Goal: Task Accomplishment & Management: Manage account settings

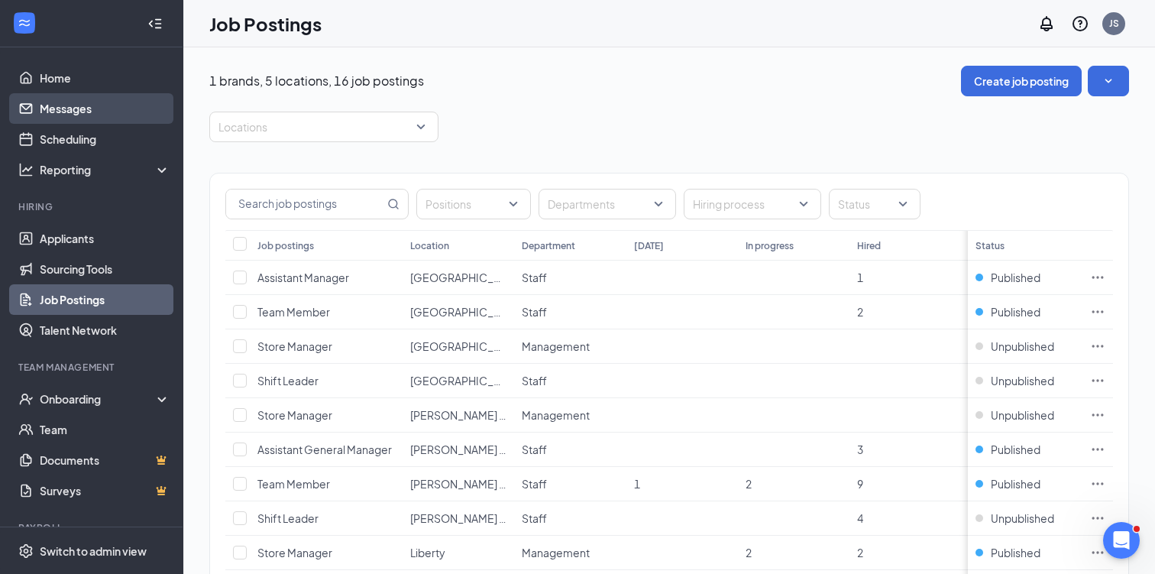
click at [90, 111] on link "Messages" at bounding box center [105, 108] width 131 height 31
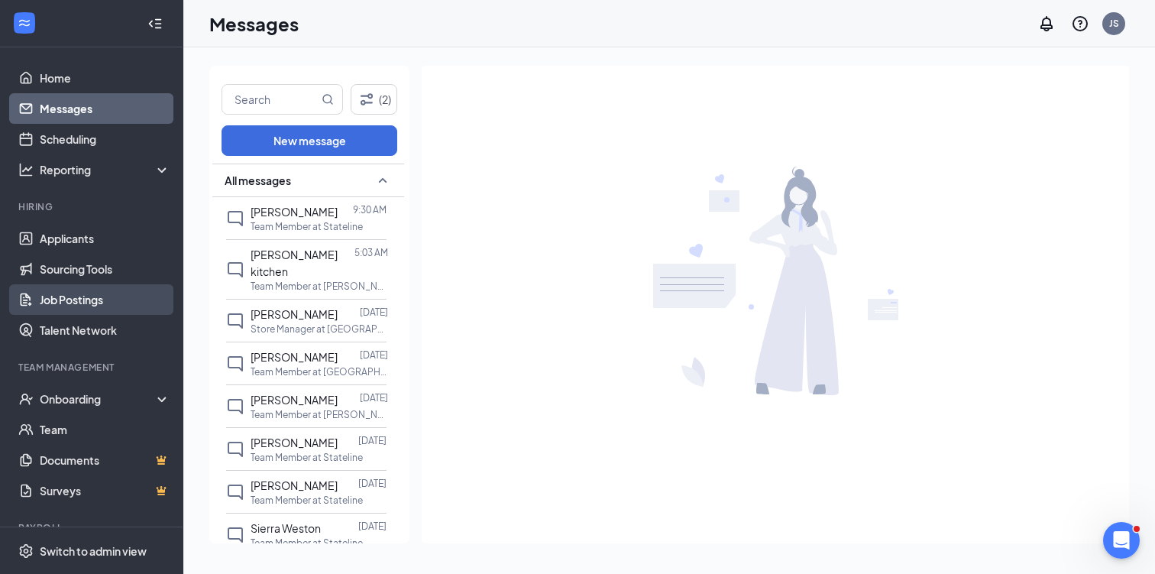
click at [96, 304] on link "Job Postings" at bounding box center [105, 299] width 131 height 31
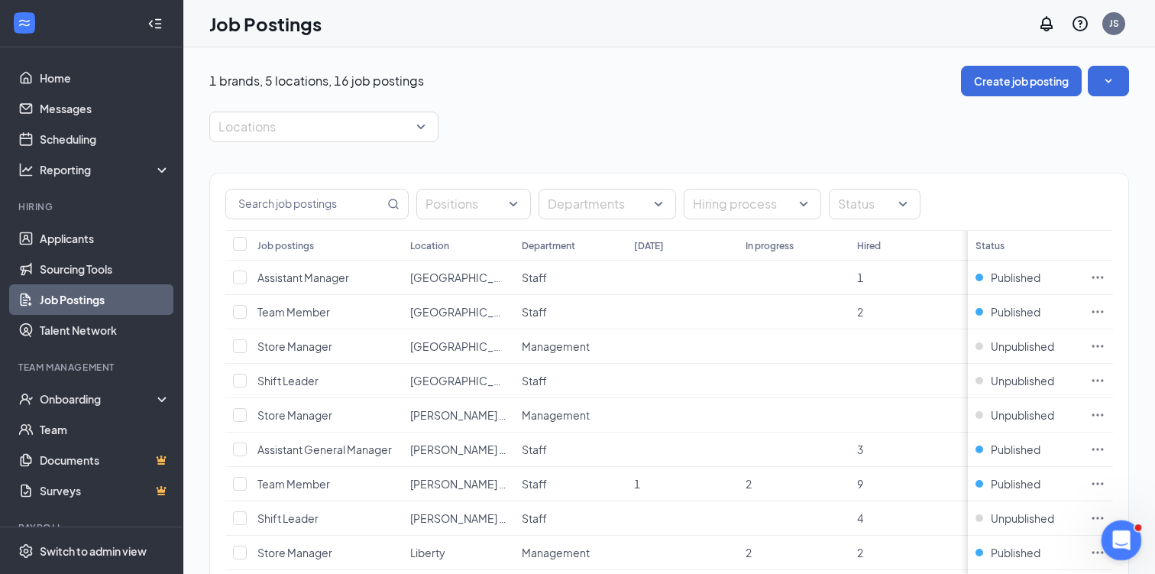
click at [1124, 540] on icon "Open Intercom Messenger" at bounding box center [1119, 538] width 25 height 25
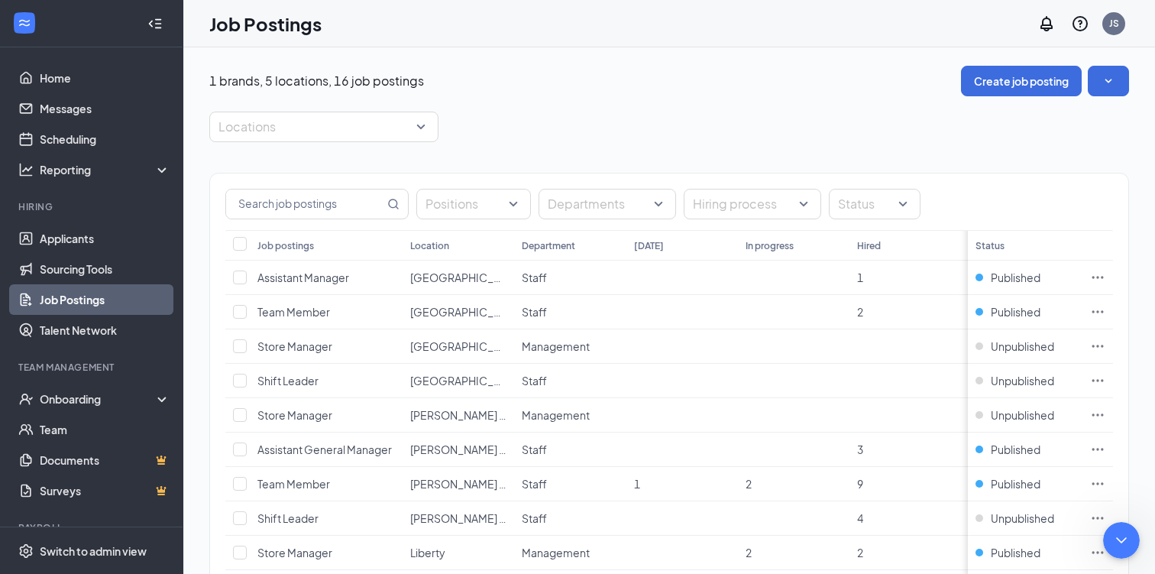
click at [834, 102] on div "1 brands, 5 locations, 16 job postings Create job posting Locations Positions D…" at bounding box center [669, 472] width 920 height 812
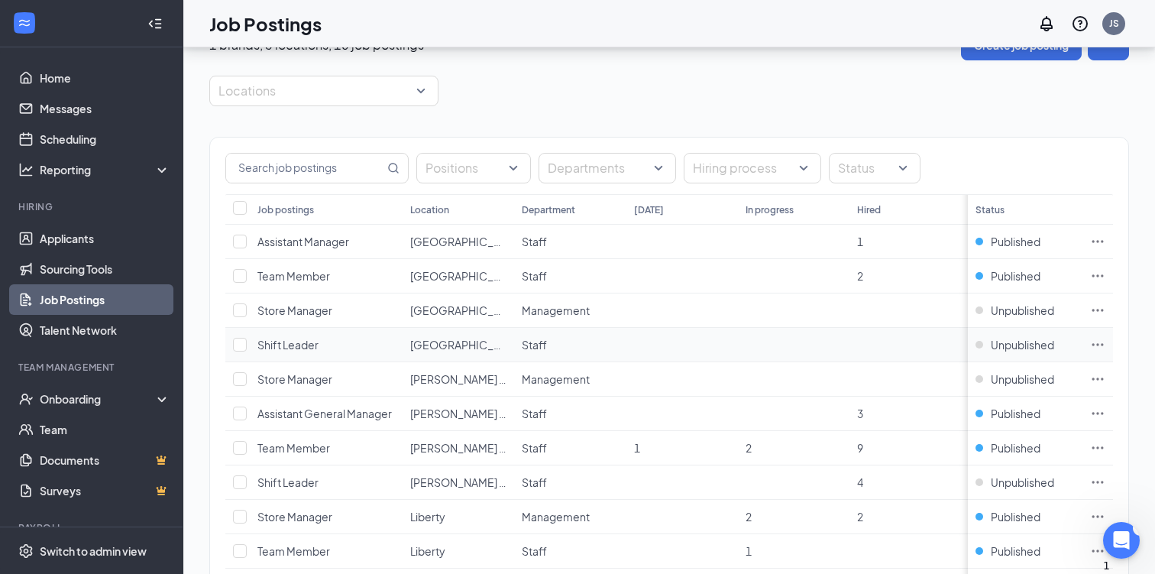
scroll to position [0, 0]
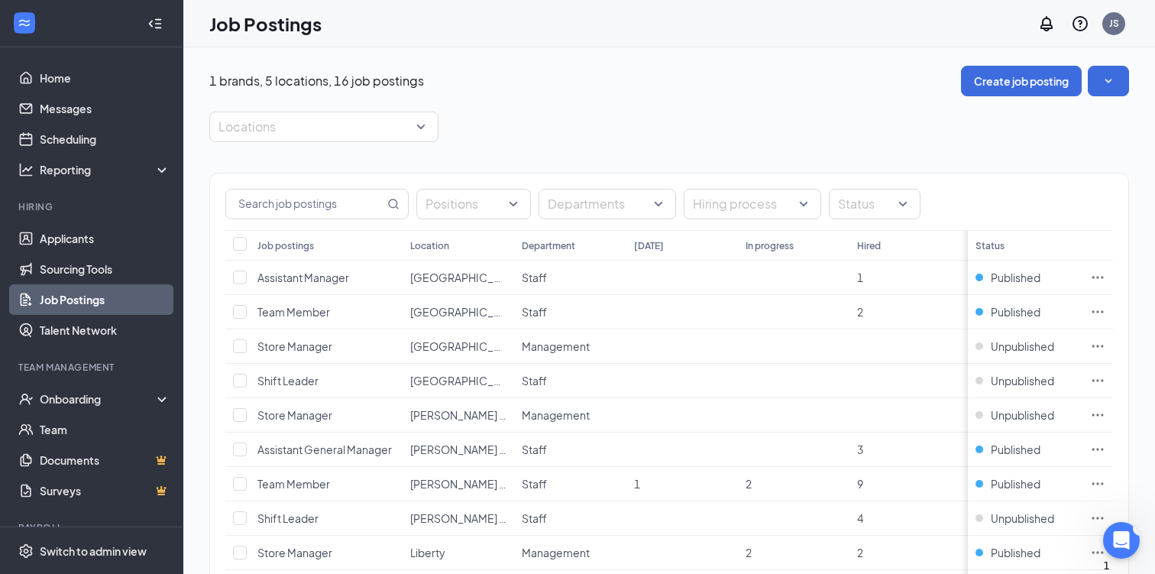
click at [93, 296] on link "Job Postings" at bounding box center [105, 299] width 131 height 31
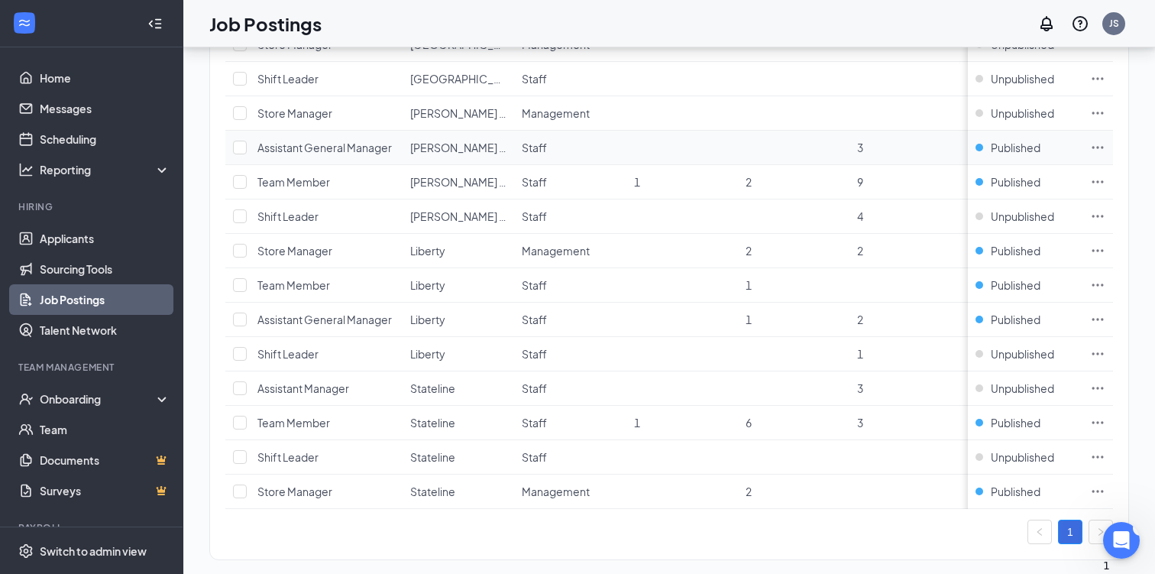
scroll to position [321, 0]
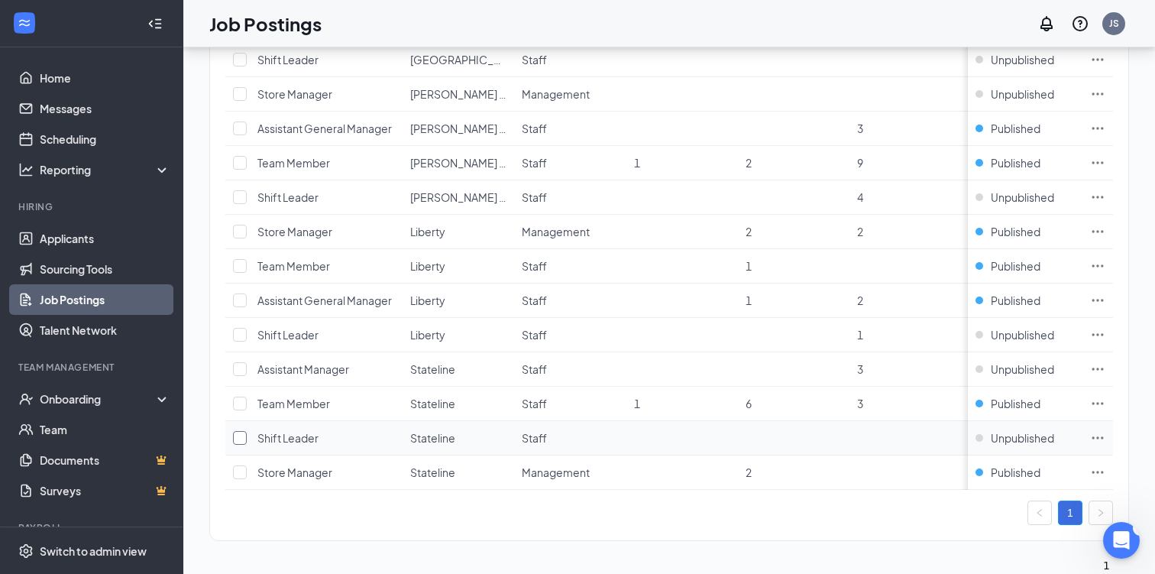
click at [239, 436] on input "checkbox" at bounding box center [240, 438] width 14 height 14
checkbox input "true"
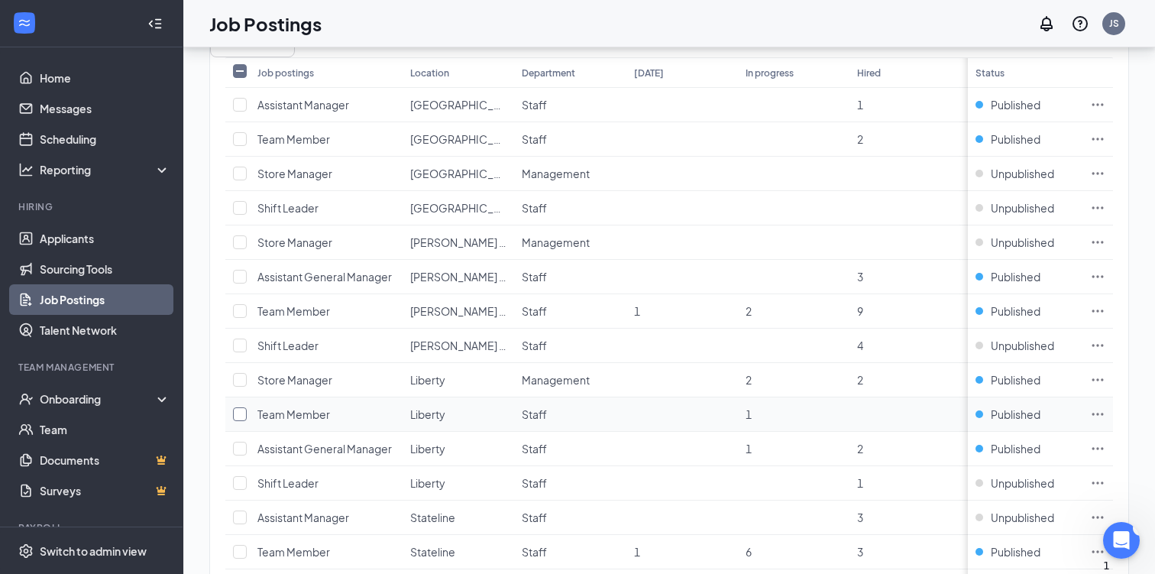
click at [239, 407] on input "checkbox" at bounding box center [240, 414] width 14 height 14
checkbox input "true"
checkbox input "false"
click at [242, 407] on input "checkbox" at bounding box center [240, 414] width 14 height 14
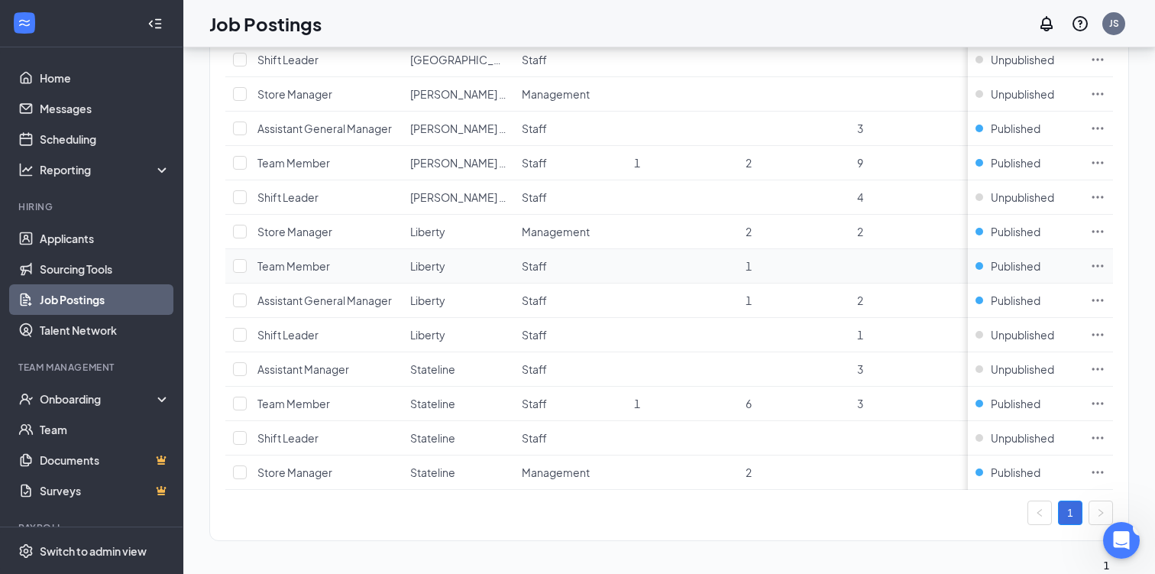
click at [1099, 262] on icon "Ellipses" at bounding box center [1097, 265] width 15 height 15
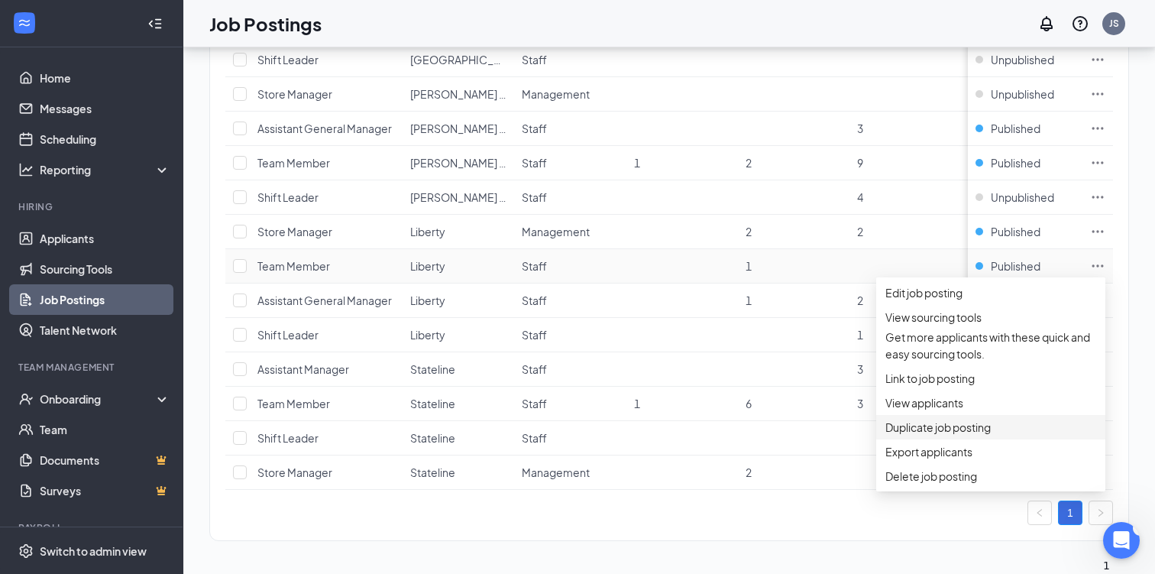
click at [923, 434] on span "Duplicate job posting" at bounding box center [938, 427] width 105 height 14
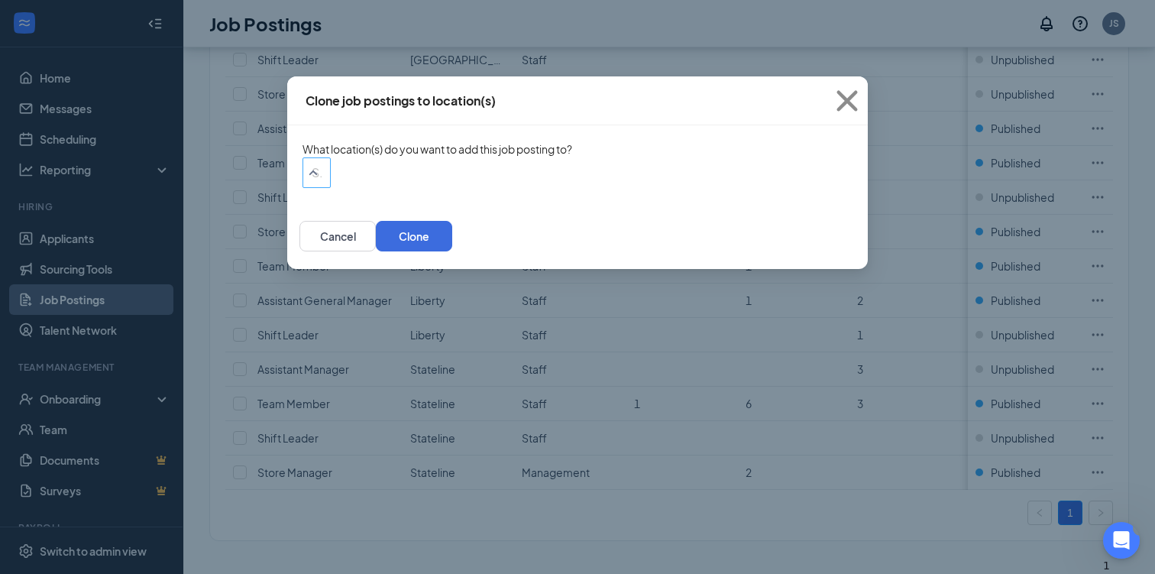
click at [331, 186] on div "Search locations" at bounding box center [317, 172] width 28 height 31
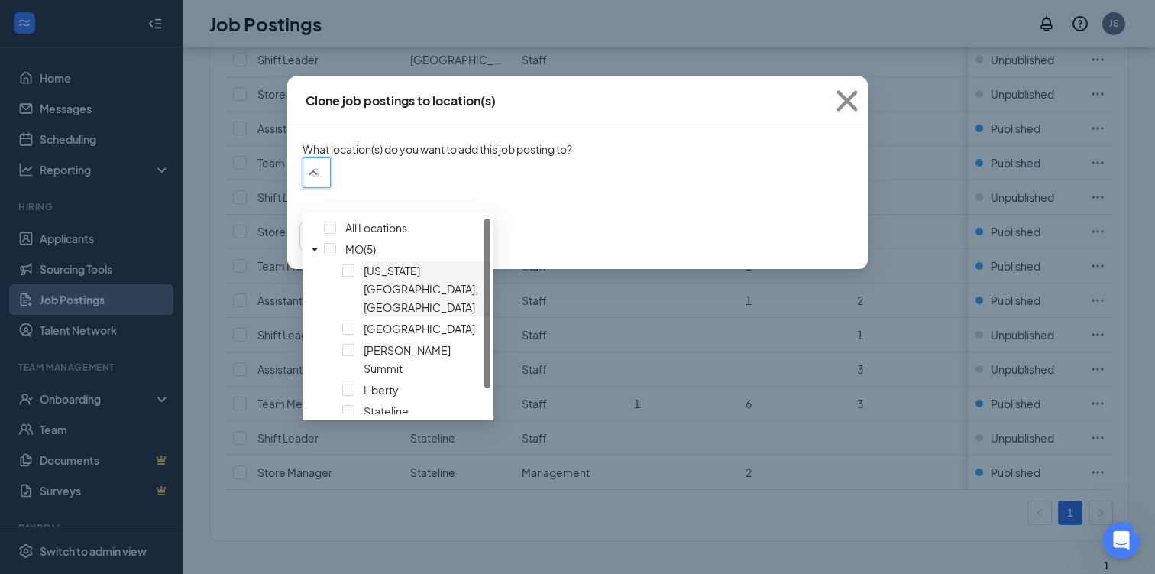
scroll to position [29, 0]
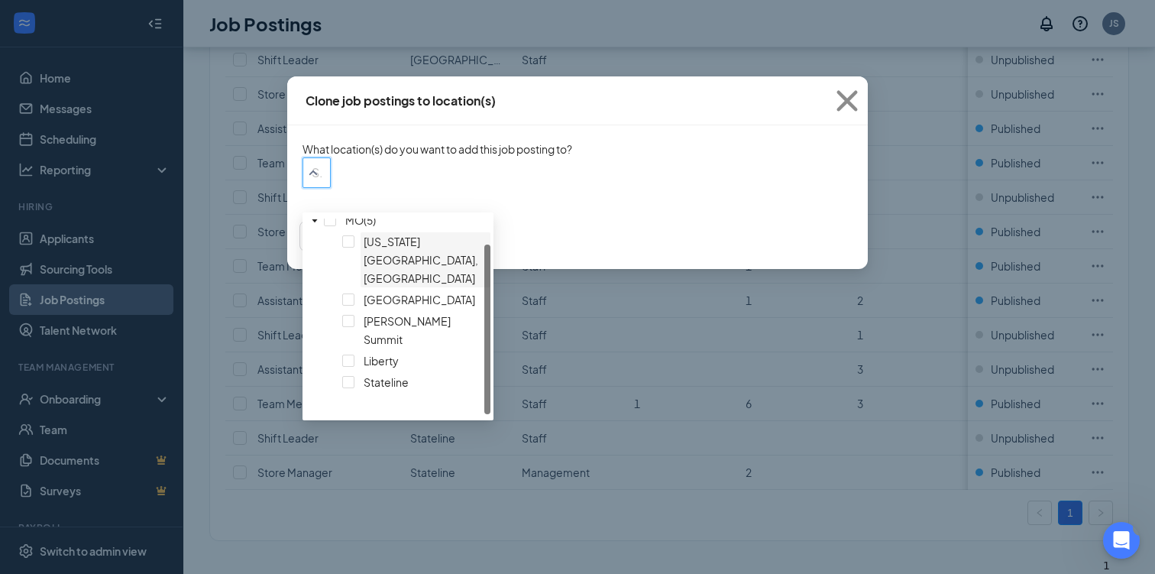
click at [364, 232] on div at bounding box center [426, 232] width 124 height 0
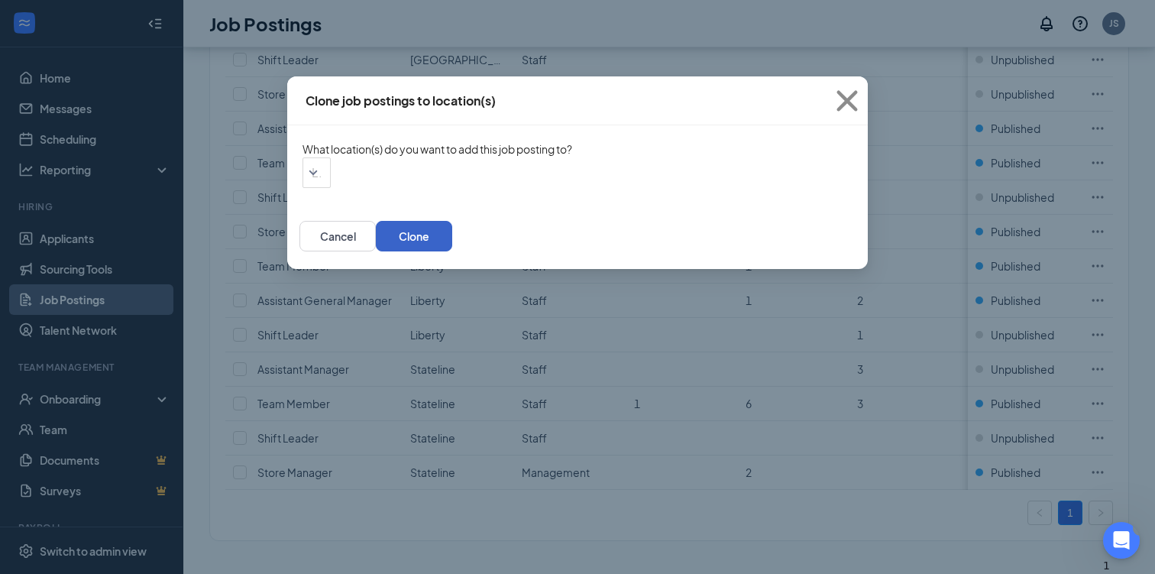
click at [452, 251] on button "Clone" at bounding box center [414, 236] width 76 height 31
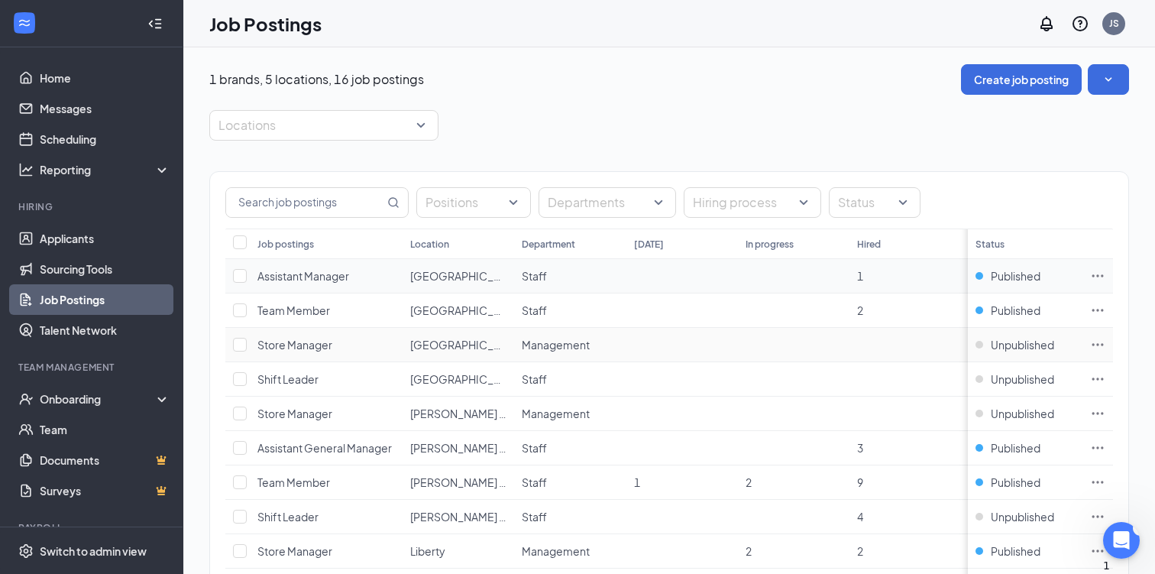
scroll to position [0, 0]
click at [1111, 84] on icon "SmallChevronDown" at bounding box center [1108, 80] width 15 height 15
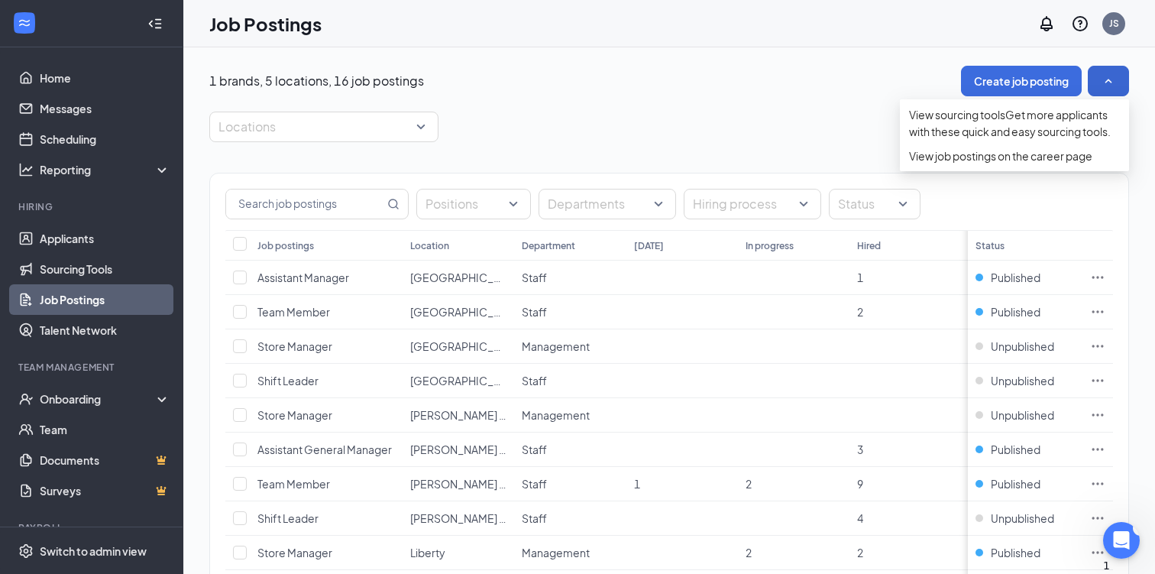
click at [866, 86] on div "1 brands, 5 locations, 16 job postings Create job posting" at bounding box center [669, 81] width 920 height 31
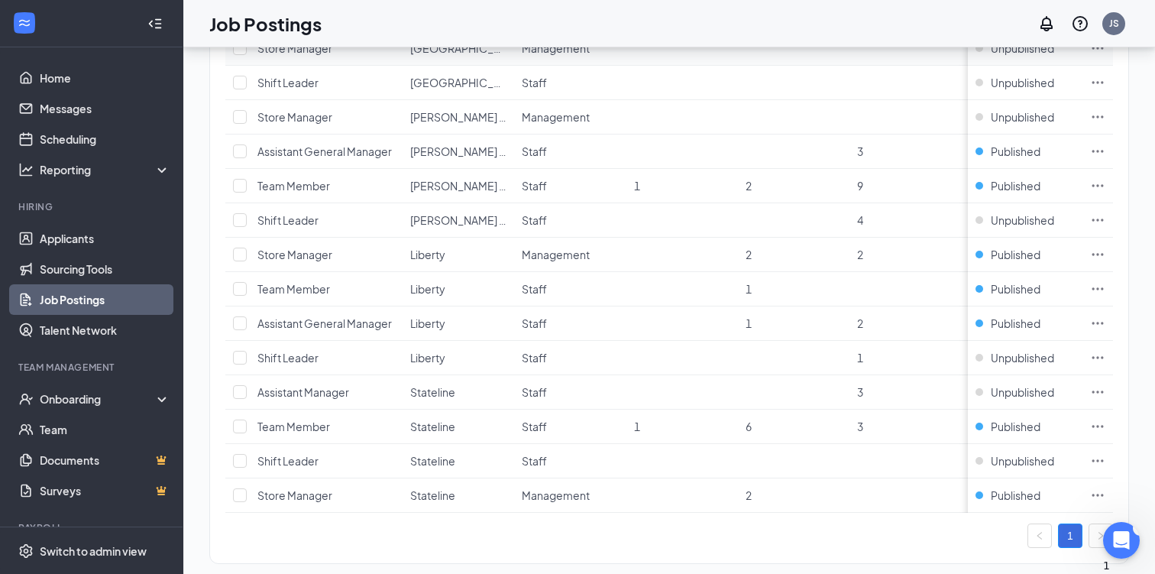
scroll to position [321, 0]
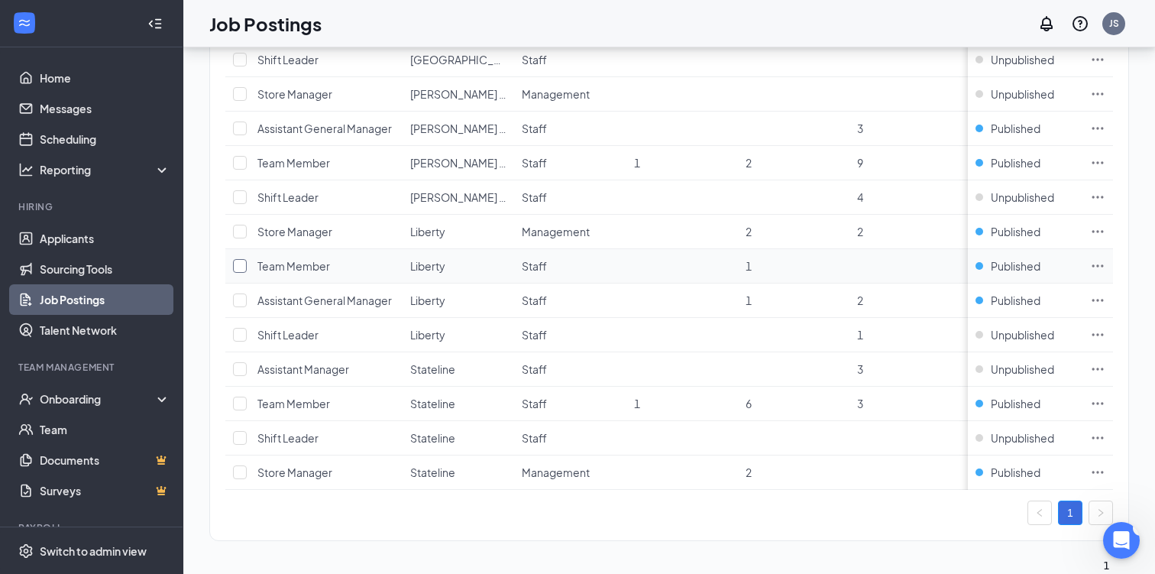
click at [242, 264] on input "checkbox" at bounding box center [240, 266] width 14 height 14
checkbox input "true"
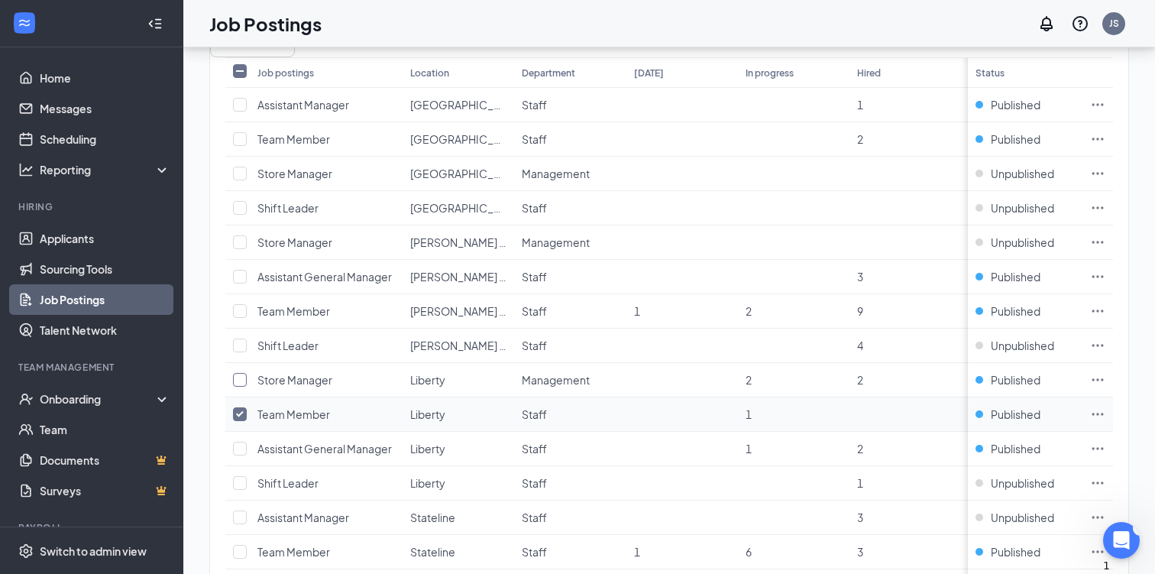
click at [242, 373] on input "checkbox" at bounding box center [240, 380] width 14 height 14
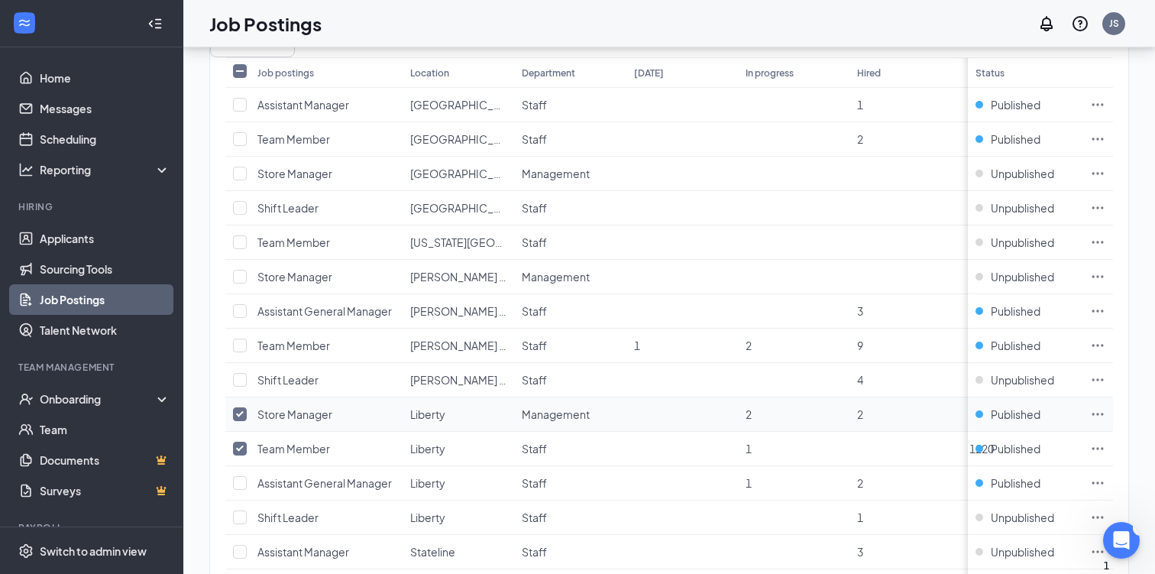
click at [236, 407] on input "checkbox" at bounding box center [240, 414] width 14 height 14
checkbox input "false"
click at [241, 442] on input "checkbox" at bounding box center [240, 449] width 14 height 14
checkbox input "false"
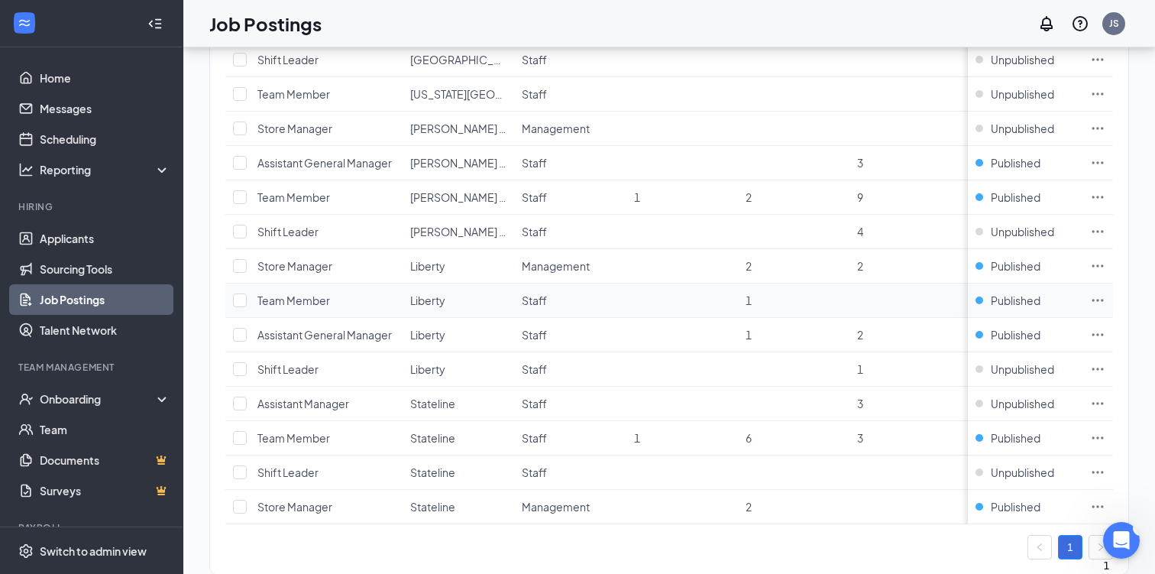
click at [1100, 297] on icon "Ellipses" at bounding box center [1097, 300] width 15 height 15
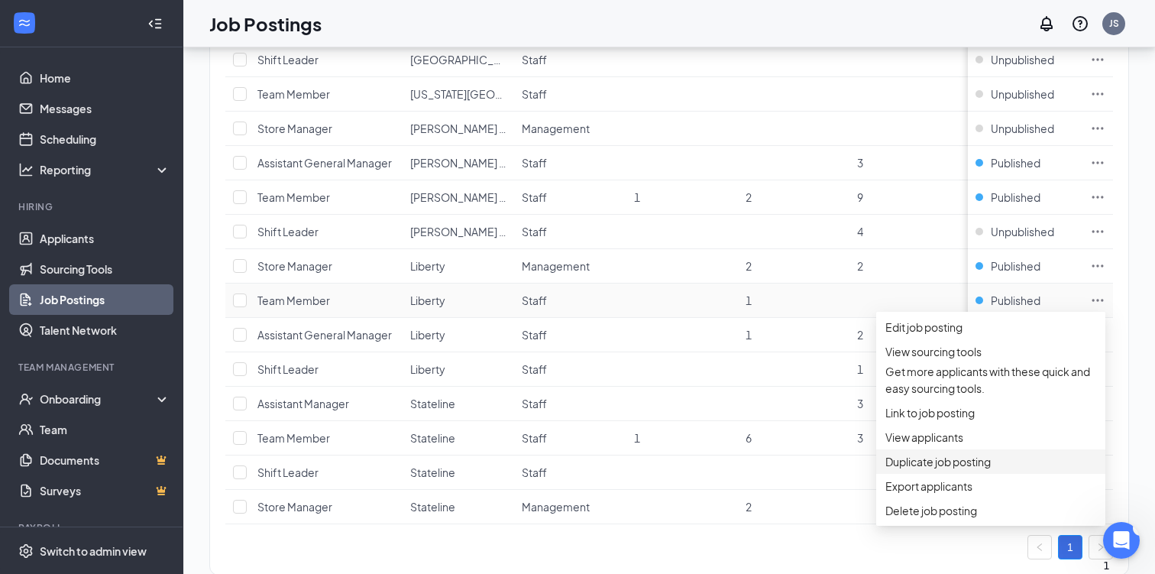
click at [976, 468] on span "Duplicate job posting" at bounding box center [938, 462] width 105 height 14
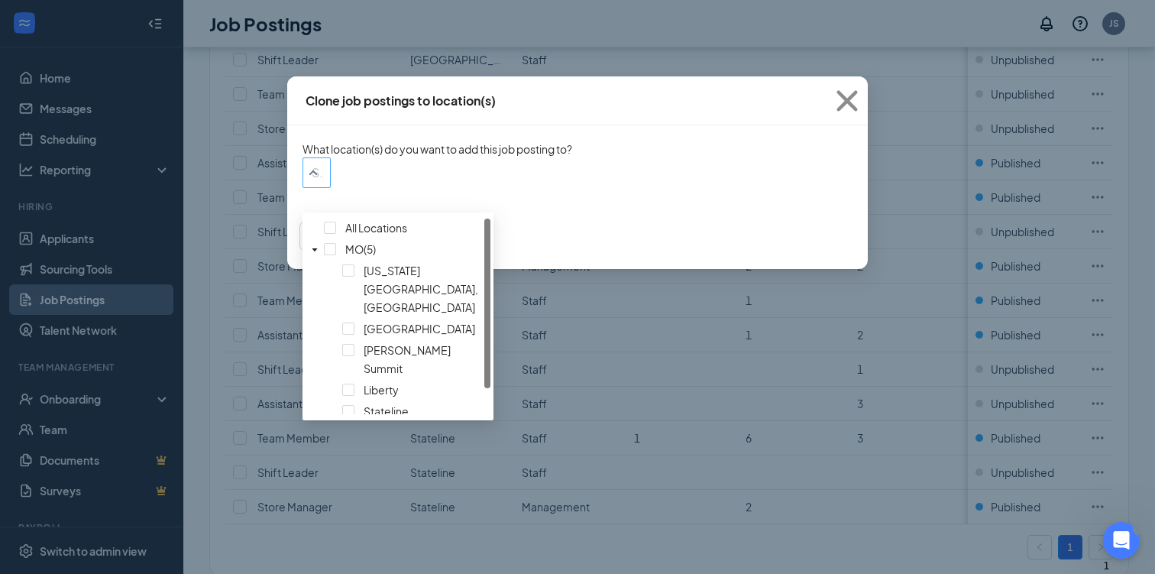
click at [331, 188] on div "Search locations" at bounding box center [317, 172] width 28 height 31
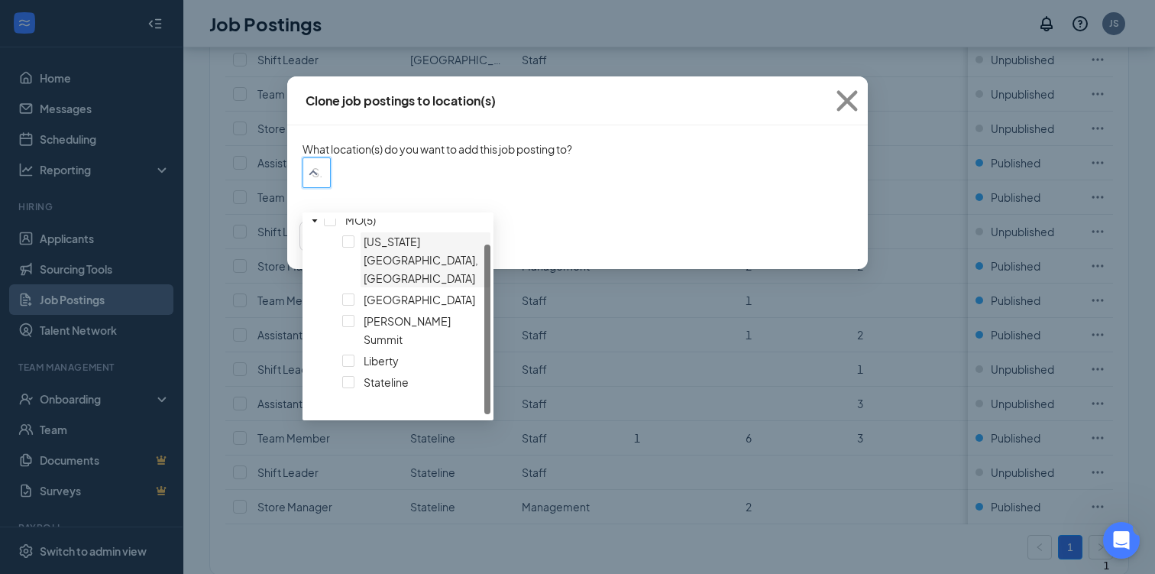
click at [364, 232] on div at bounding box center [426, 232] width 124 height 0
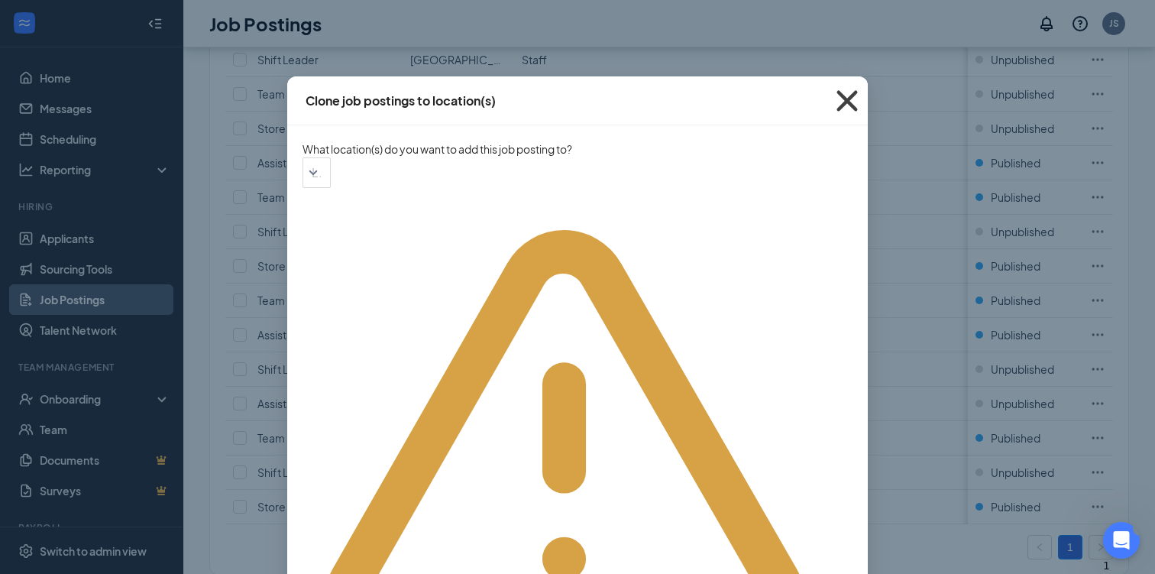
click at [845, 102] on icon "Cross" at bounding box center [847, 100] width 21 height 21
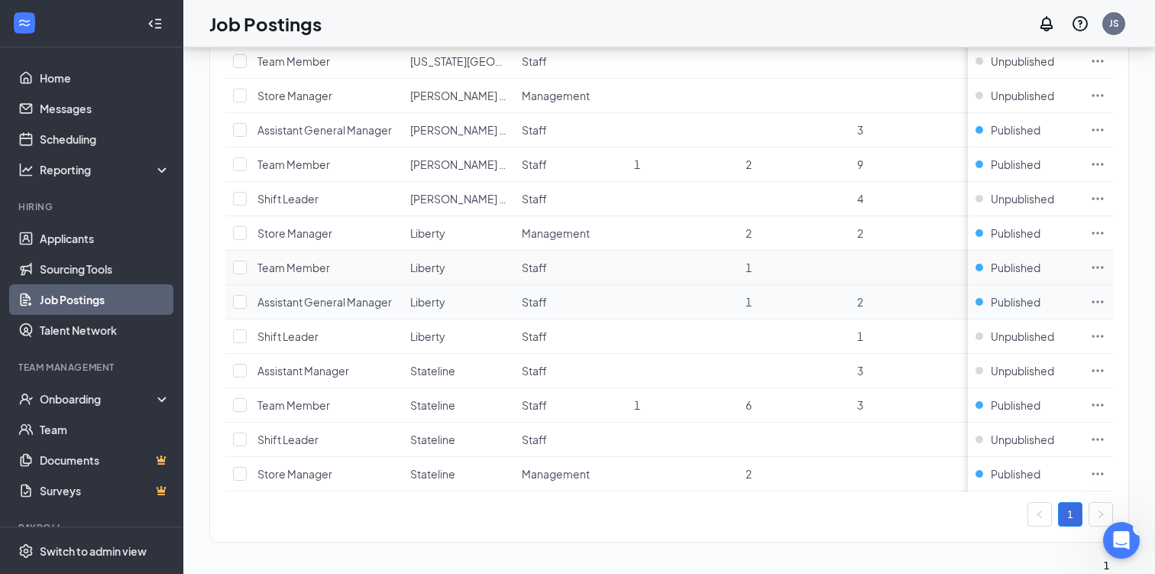
scroll to position [355, 0]
click at [1100, 332] on icon "Ellipses" at bounding box center [1097, 334] width 15 height 15
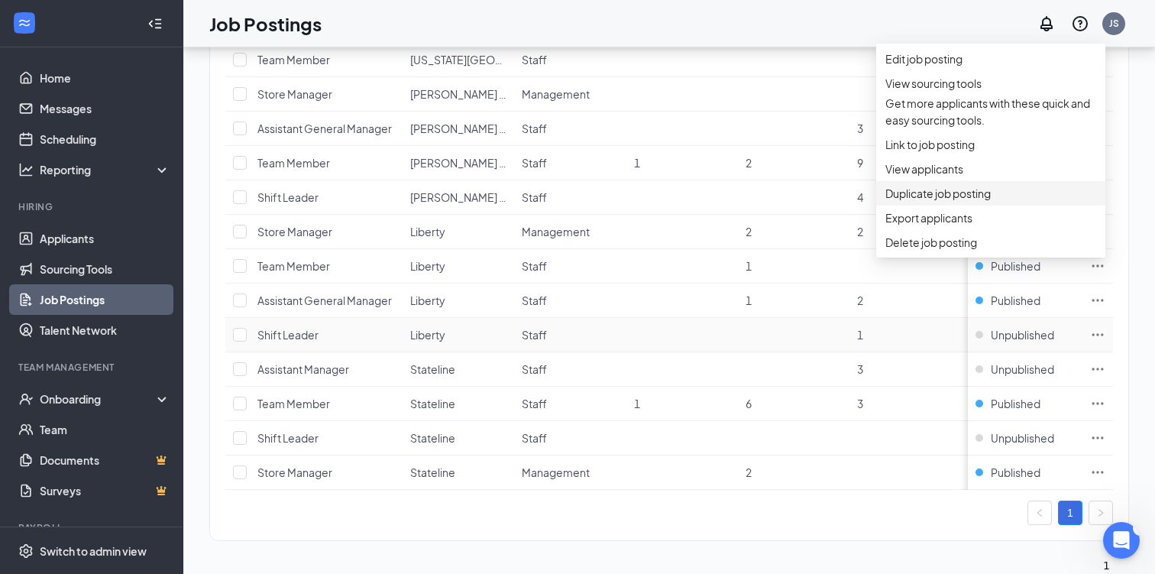
click at [974, 200] on span "Duplicate job posting" at bounding box center [938, 193] width 105 height 14
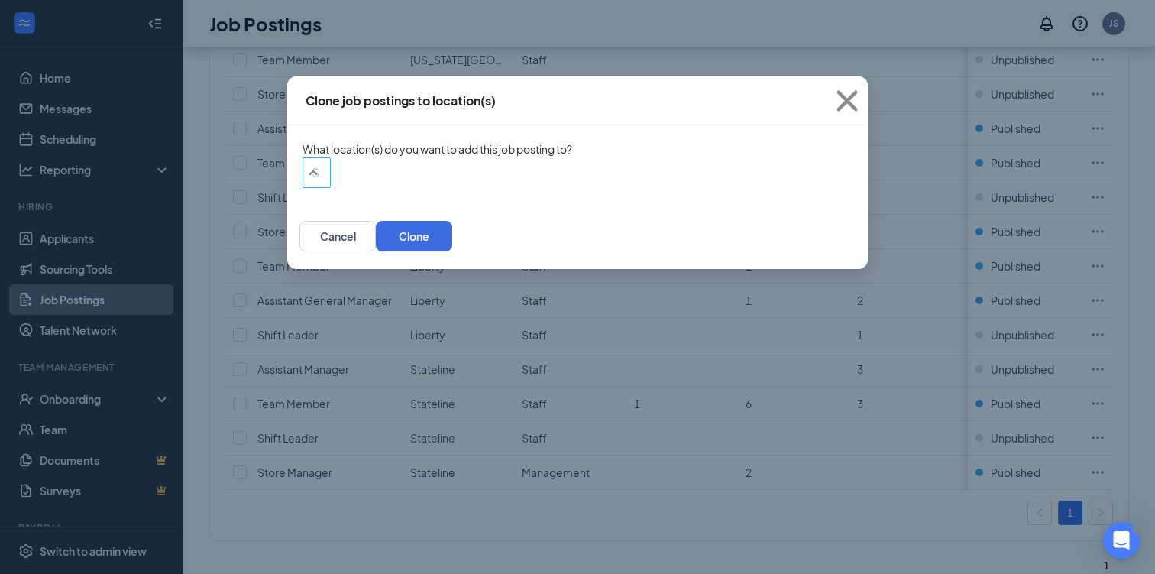
click at [331, 188] on div "Search locations" at bounding box center [317, 172] width 28 height 31
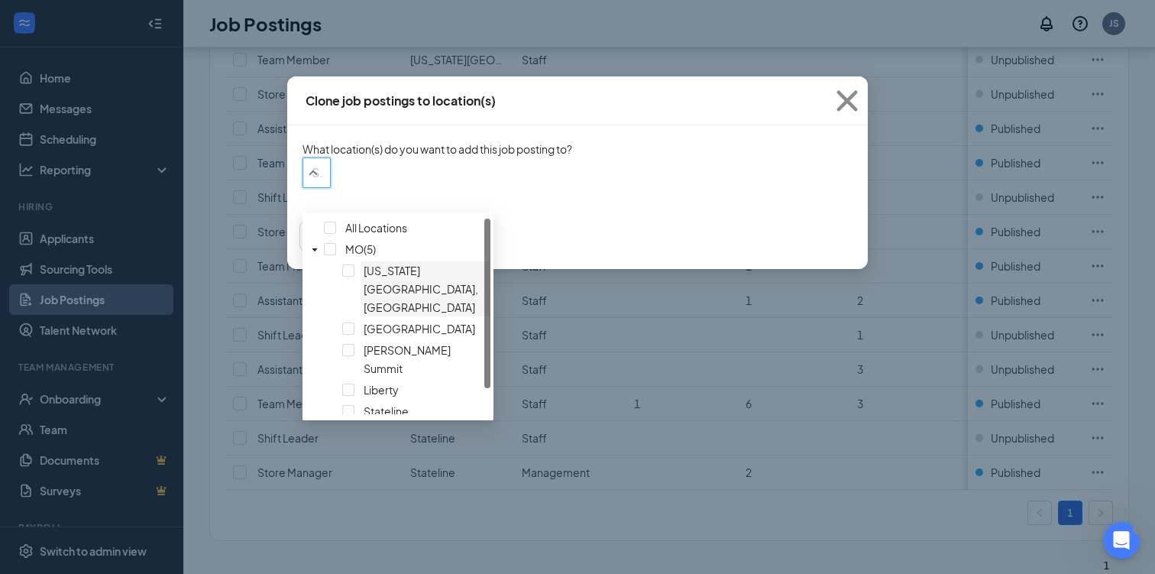
click at [364, 261] on div at bounding box center [426, 261] width 124 height 0
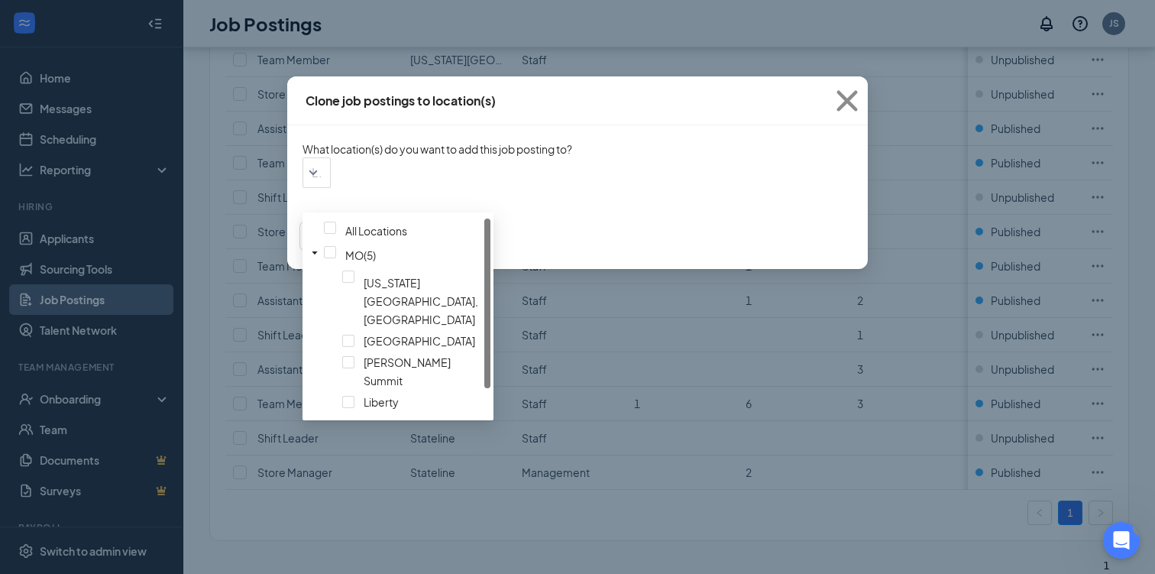
click at [452, 251] on button "Clone" at bounding box center [414, 236] width 76 height 31
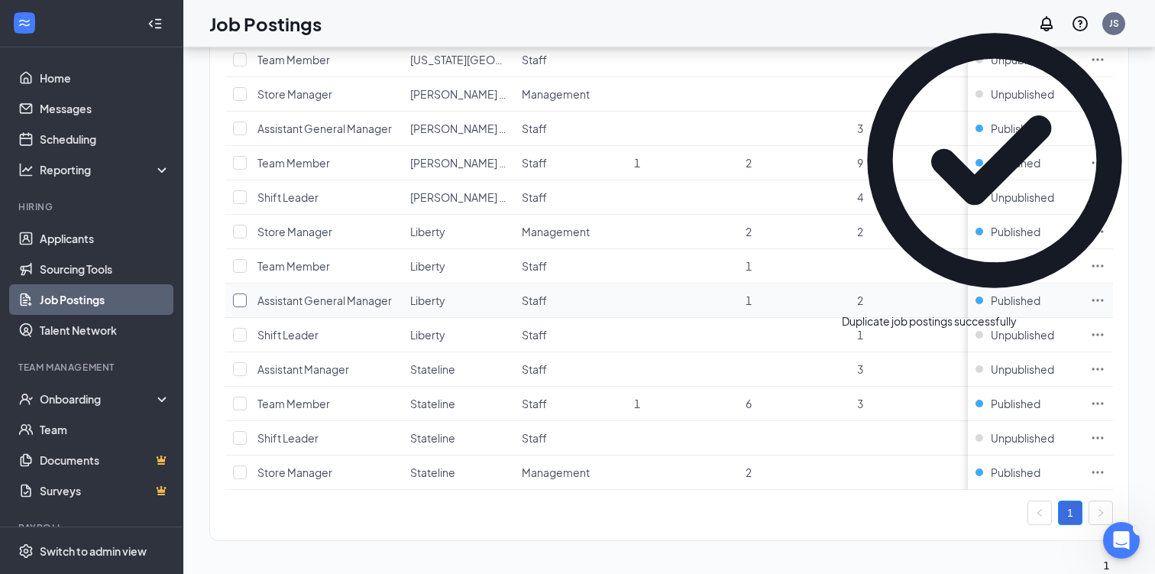
click at [241, 299] on input "checkbox" at bounding box center [240, 300] width 14 height 14
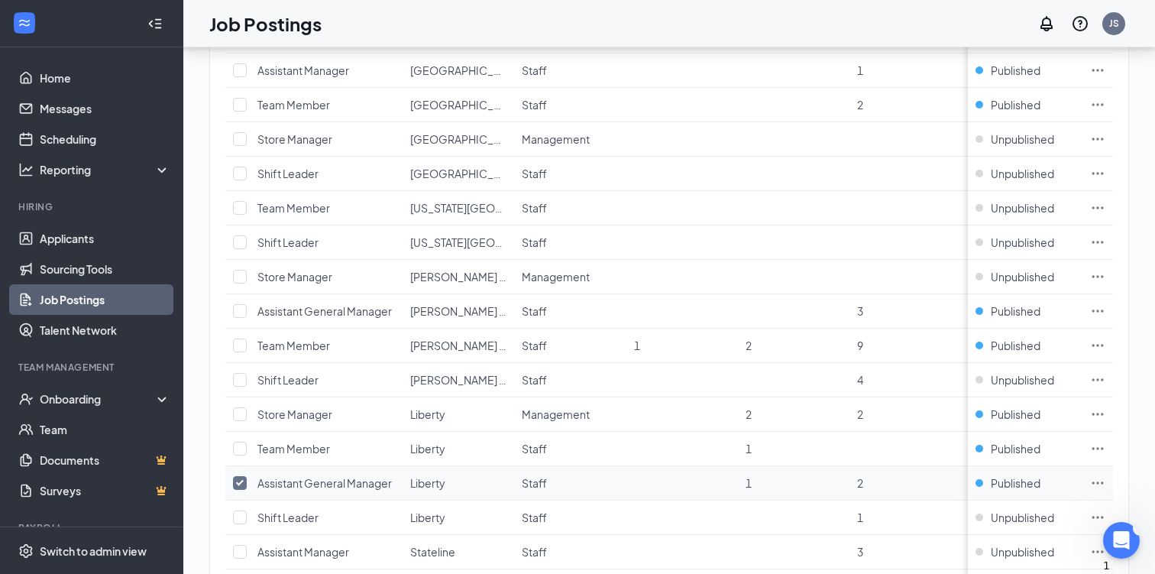
click at [242, 476] on input "checkbox" at bounding box center [240, 483] width 14 height 14
checkbox input "false"
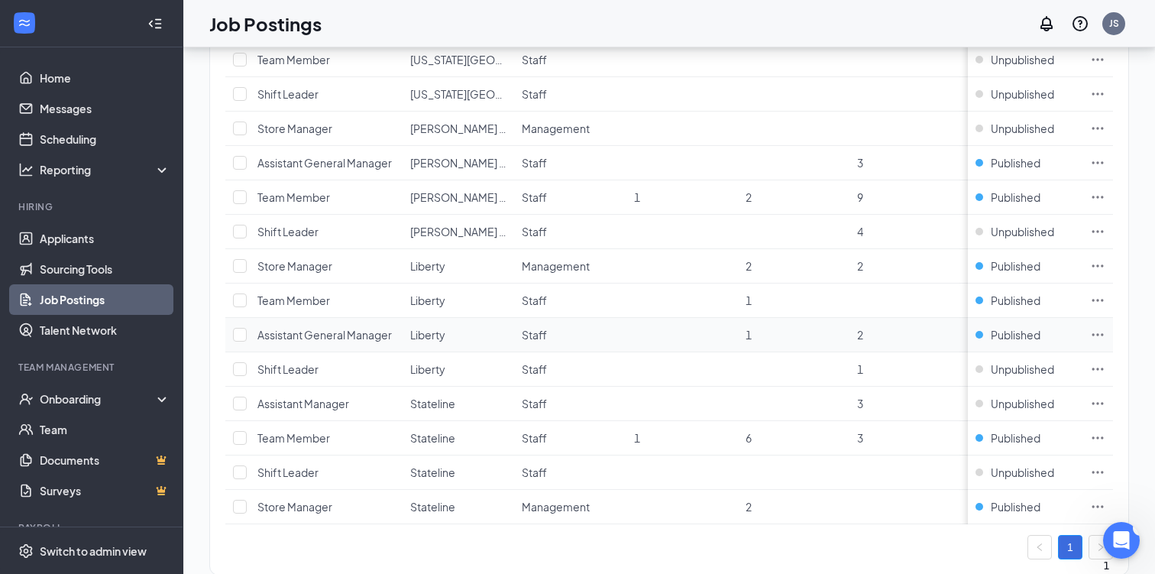
click at [1098, 333] on icon "Ellipses" at bounding box center [1098, 334] width 11 height 2
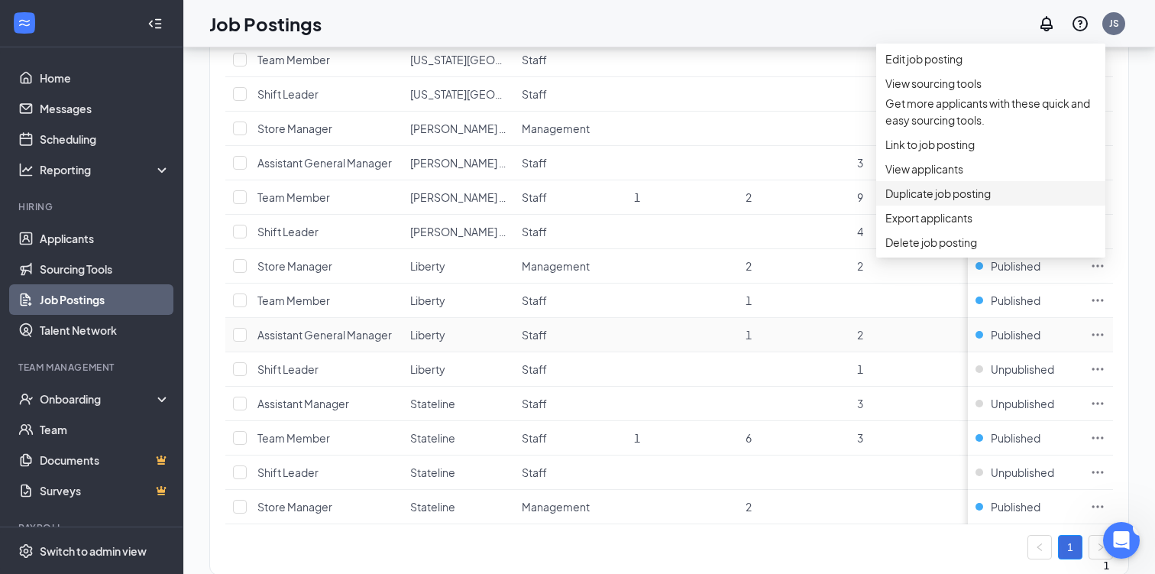
click at [991, 200] on span "Duplicate job posting" at bounding box center [938, 193] width 105 height 14
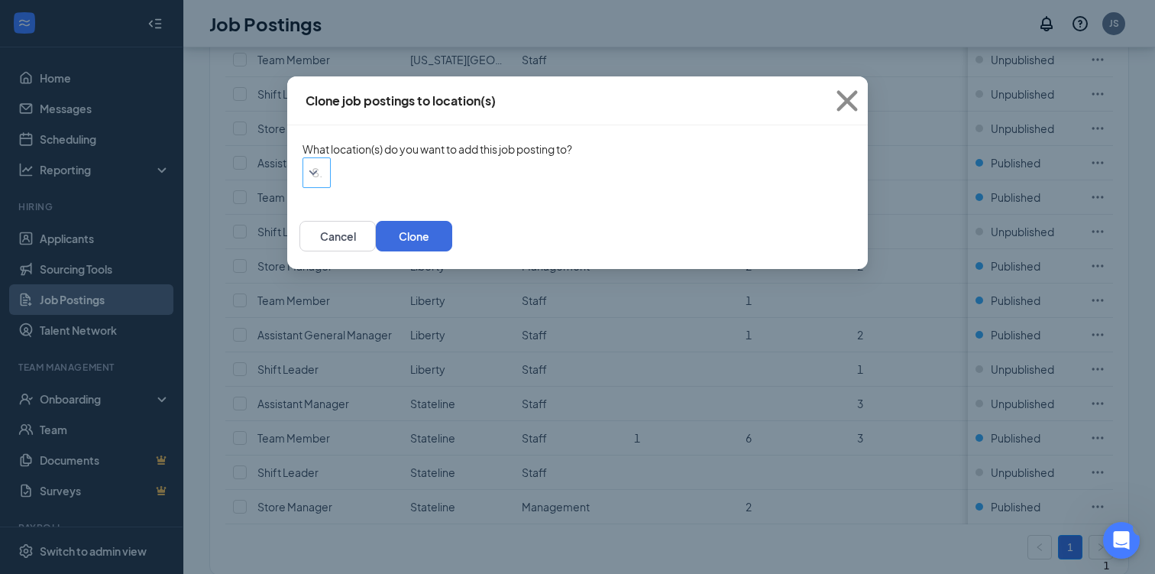
click at [331, 188] on div "Search locations" at bounding box center [317, 172] width 28 height 31
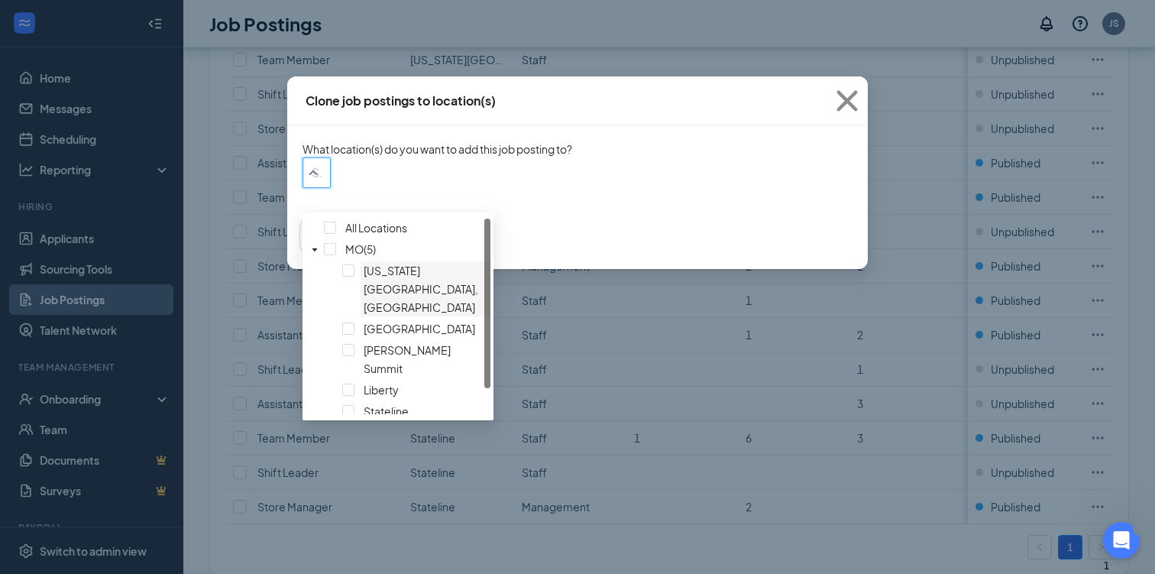
click at [364, 261] on div at bounding box center [426, 261] width 124 height 0
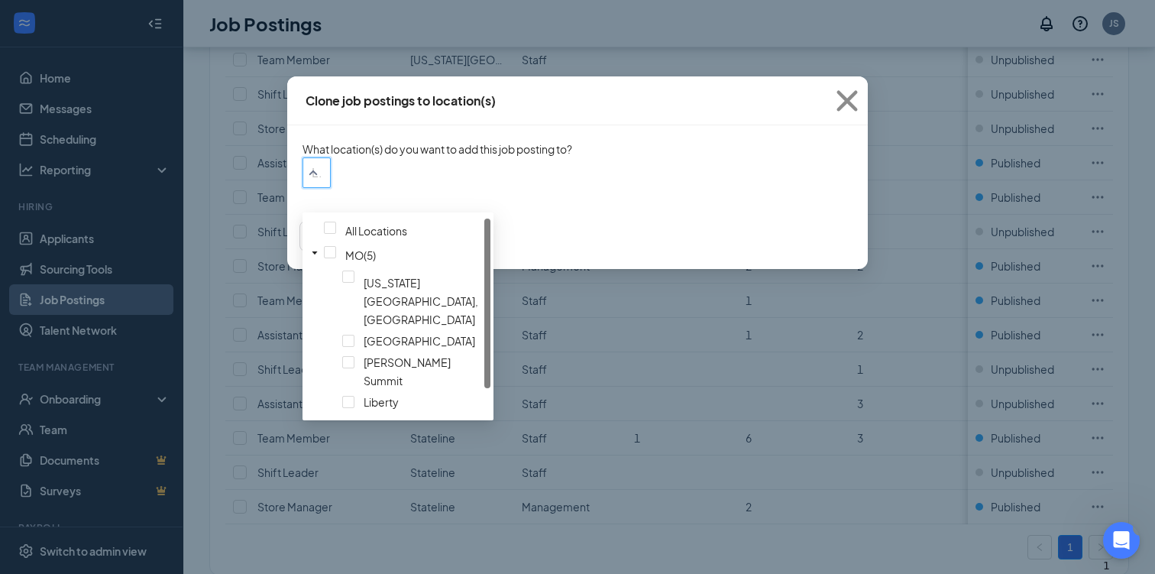
click at [452, 251] on button "Clone" at bounding box center [414, 236] width 76 height 31
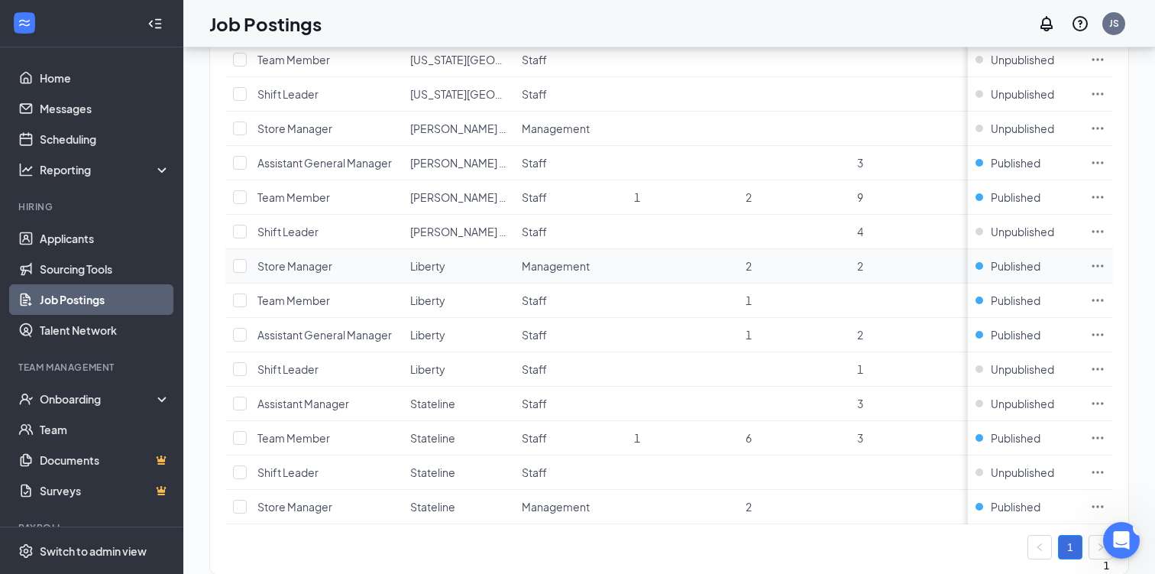
click at [1099, 264] on icon "Ellipses" at bounding box center [1097, 265] width 15 height 15
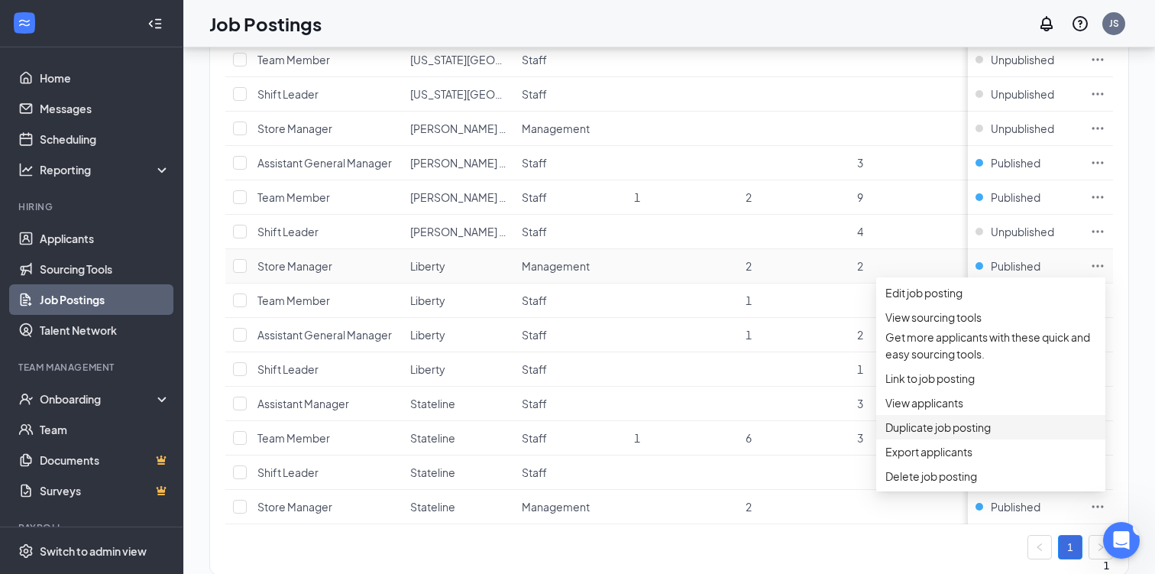
click at [961, 434] on span "Duplicate job posting" at bounding box center [938, 427] width 105 height 14
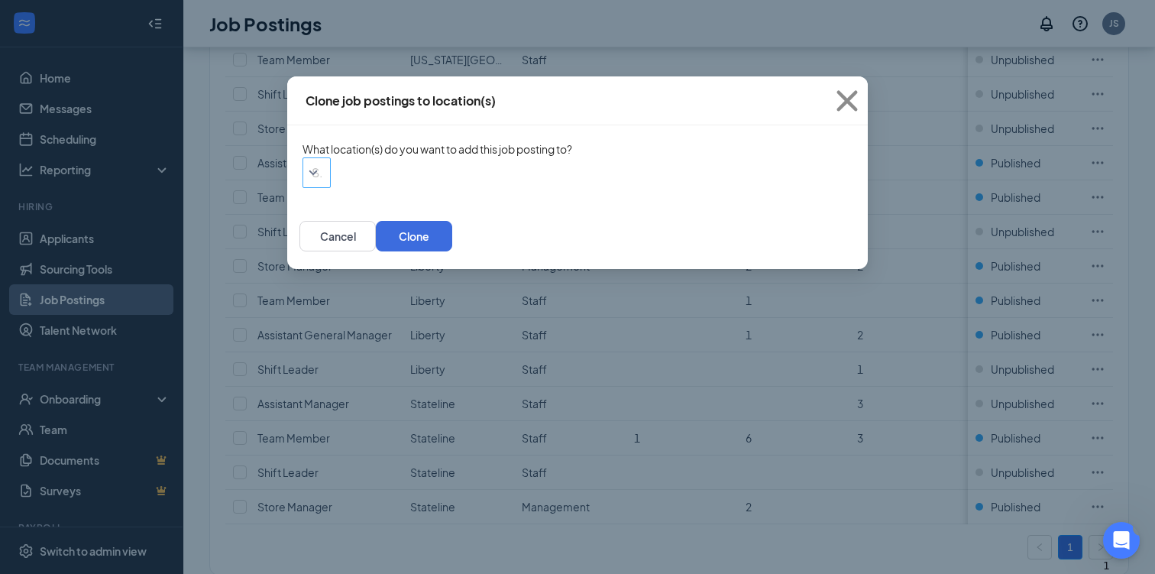
click at [331, 188] on div "Search locations" at bounding box center [317, 172] width 28 height 31
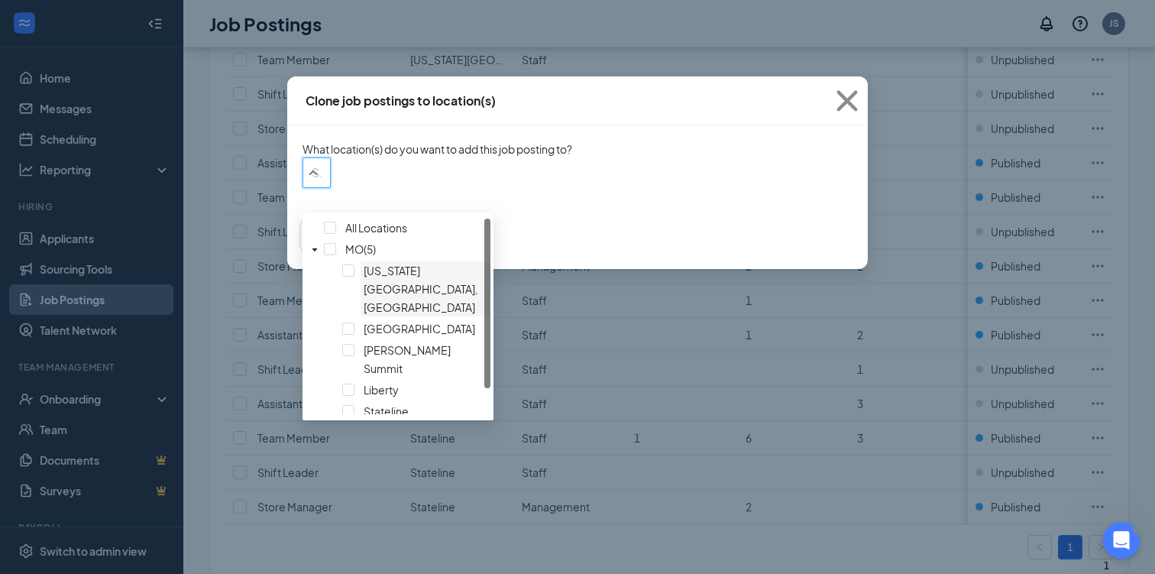
click at [364, 261] on div at bounding box center [426, 261] width 124 height 0
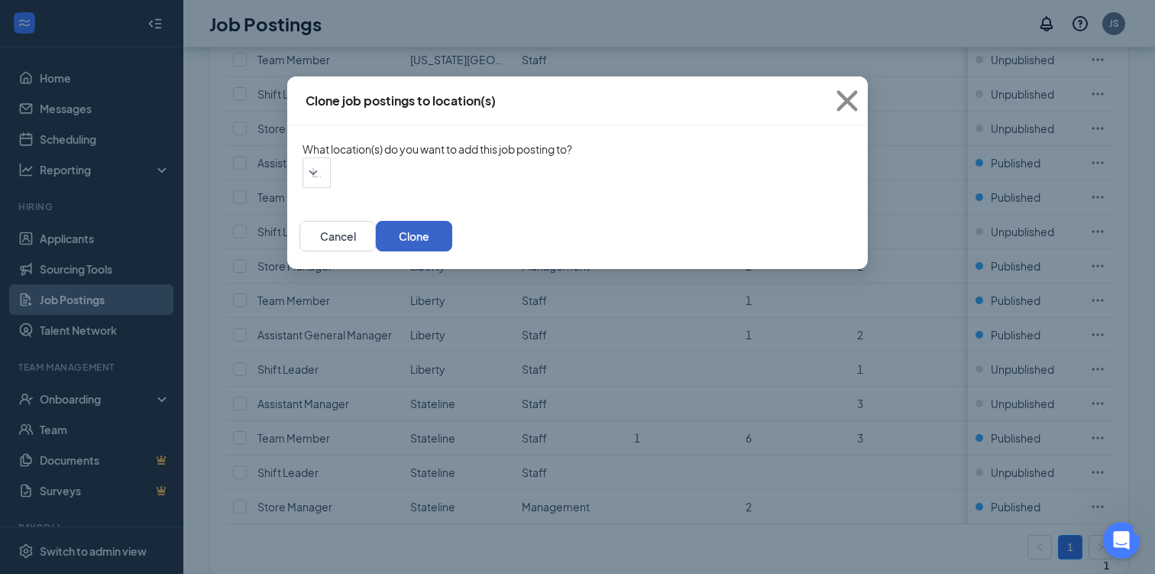
click at [452, 251] on button "Clone" at bounding box center [414, 236] width 76 height 31
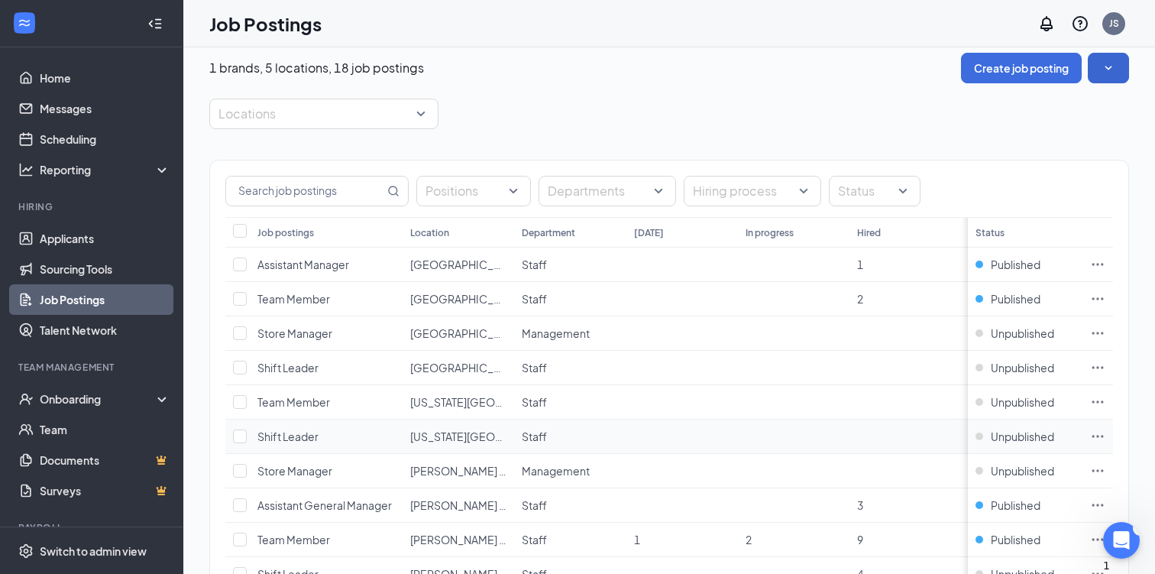
scroll to position [0, 0]
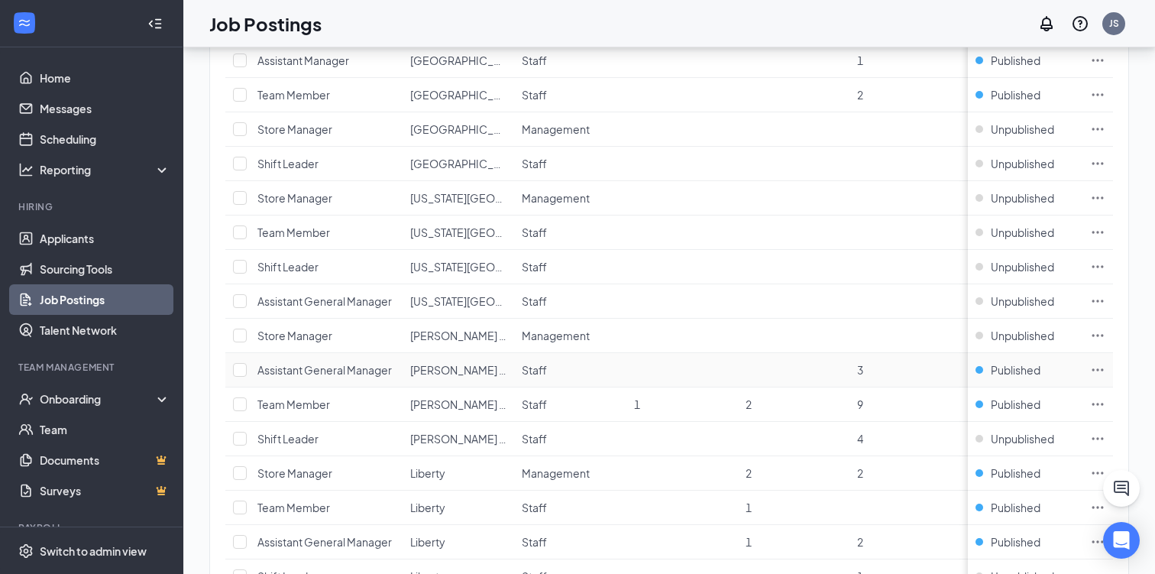
scroll to position [219, 0]
click at [1100, 191] on icon "Ellipses" at bounding box center [1097, 196] width 15 height 15
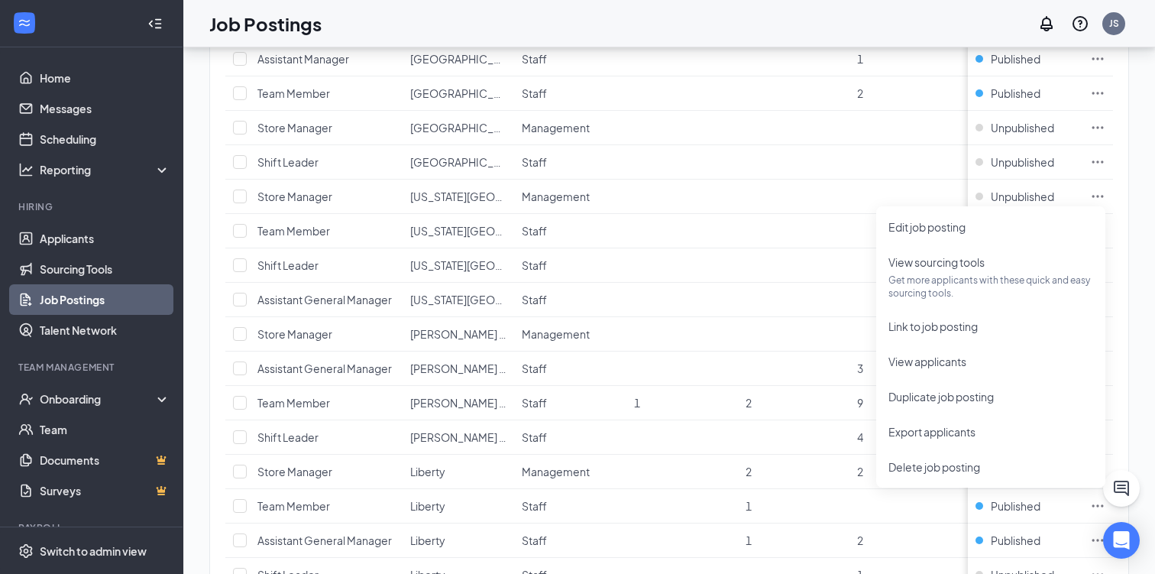
click at [1145, 292] on div "1 brands, 5 locations, 20 job postings Create job posting Locations Positions D…" at bounding box center [669, 322] width 972 height 986
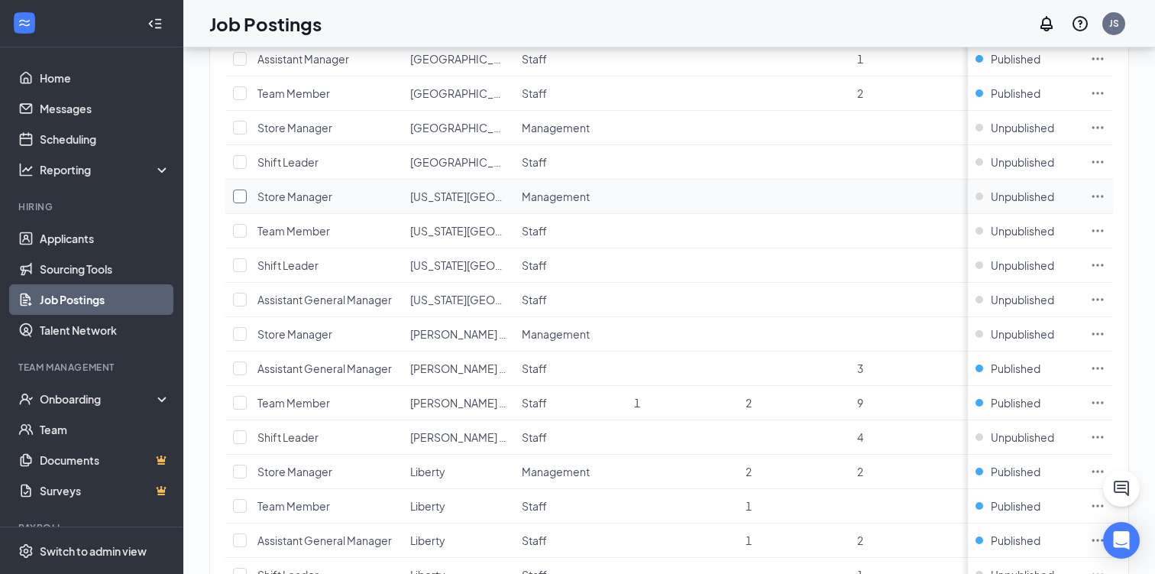
click at [238, 197] on input "checkbox" at bounding box center [240, 197] width 14 height 14
click at [238, 193] on input "checkbox" at bounding box center [240, 197] width 14 height 14
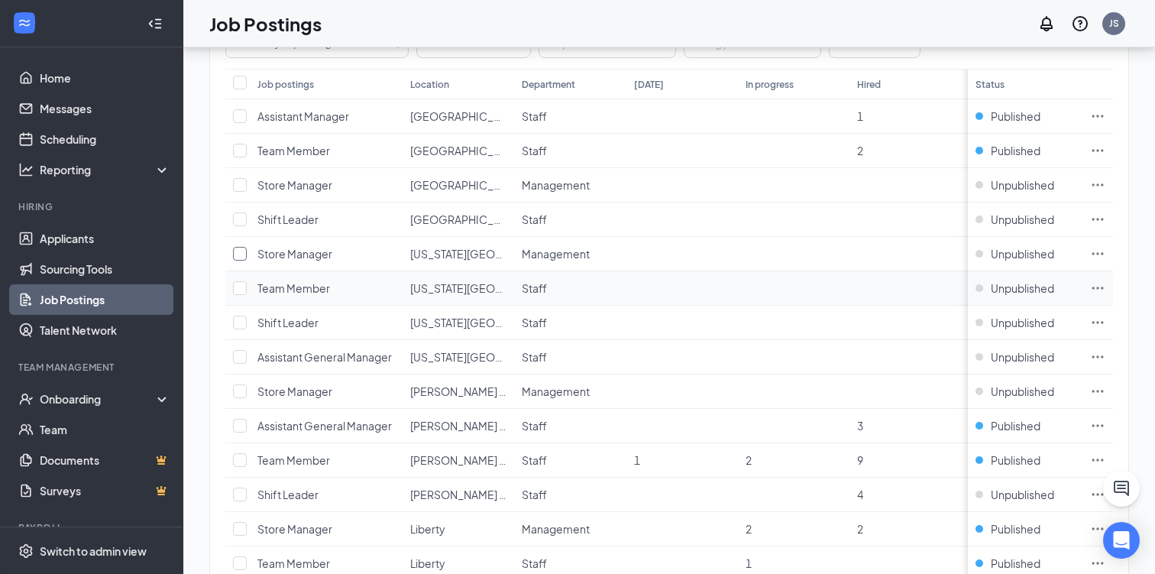
scroll to position [154, 0]
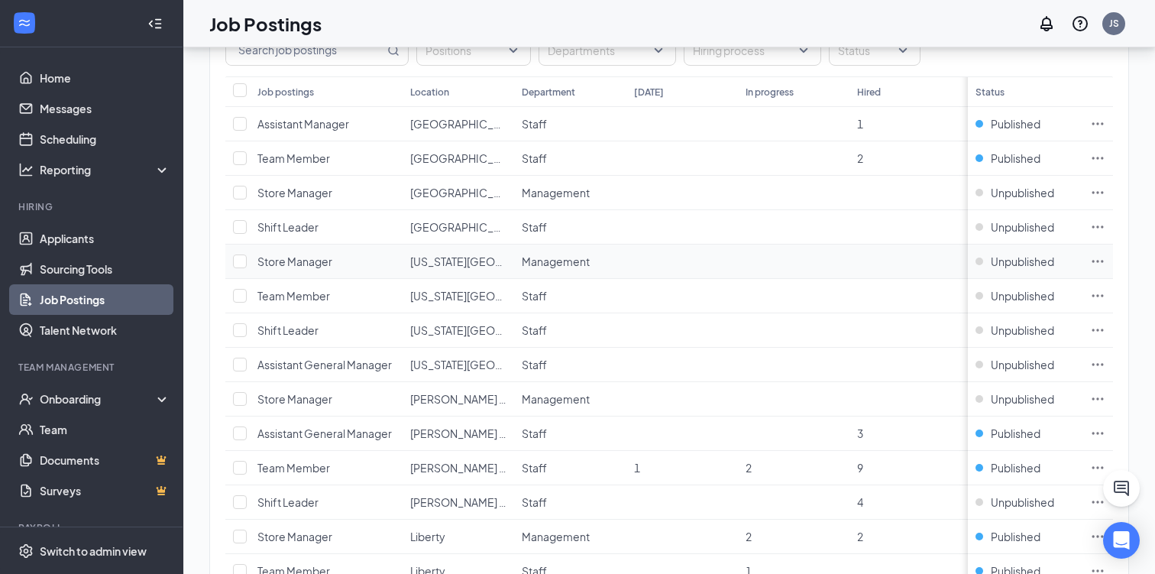
click at [1098, 260] on icon "Ellipses" at bounding box center [1098, 261] width 11 height 2
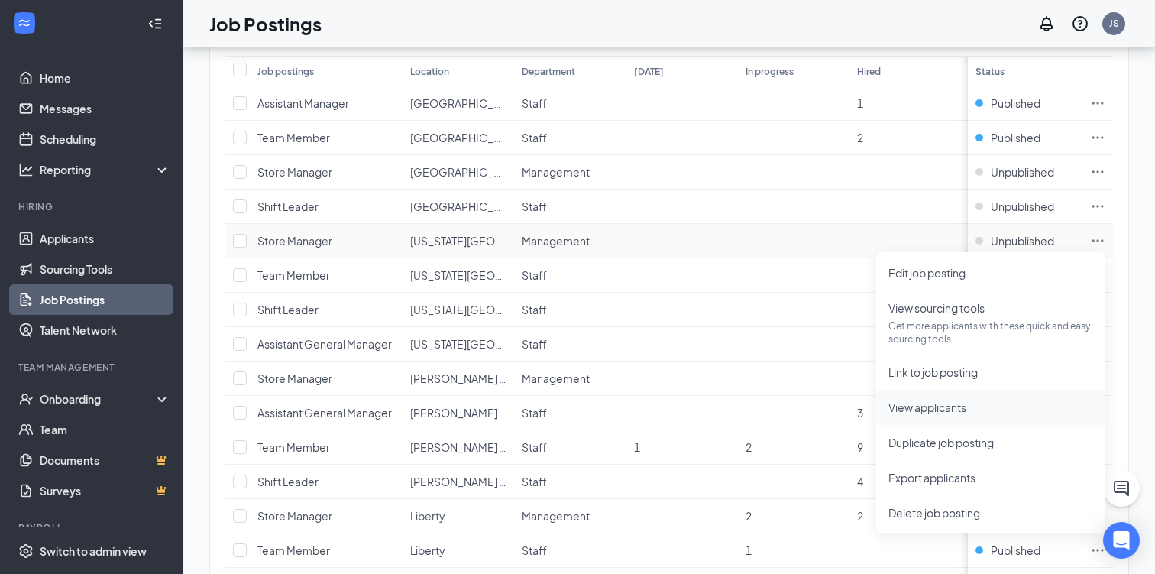
scroll to position [163, 0]
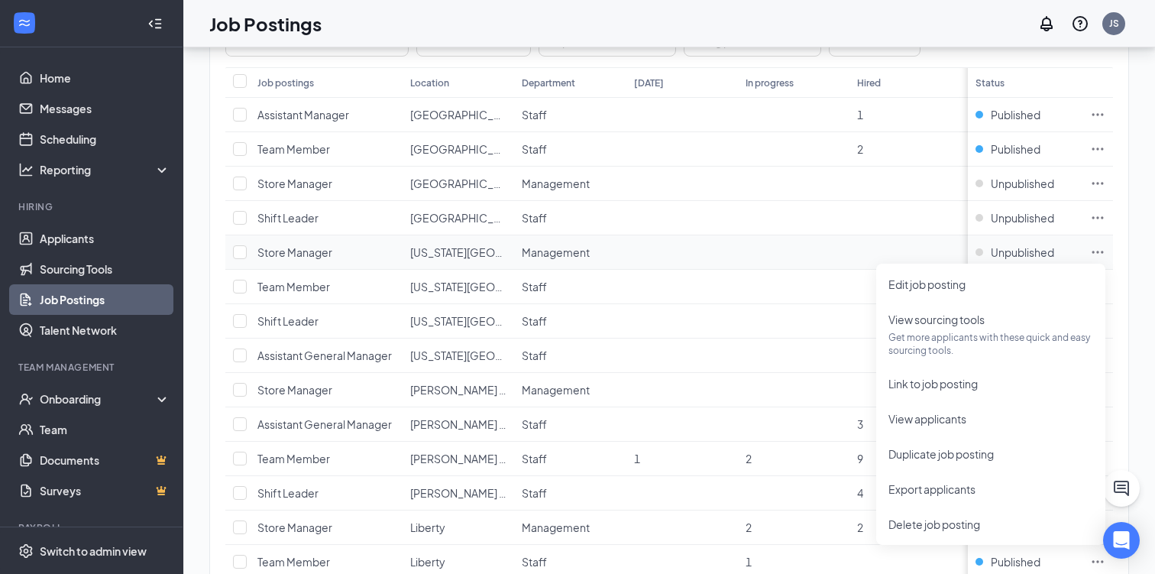
click at [857, 253] on td at bounding box center [906, 252] width 112 height 34
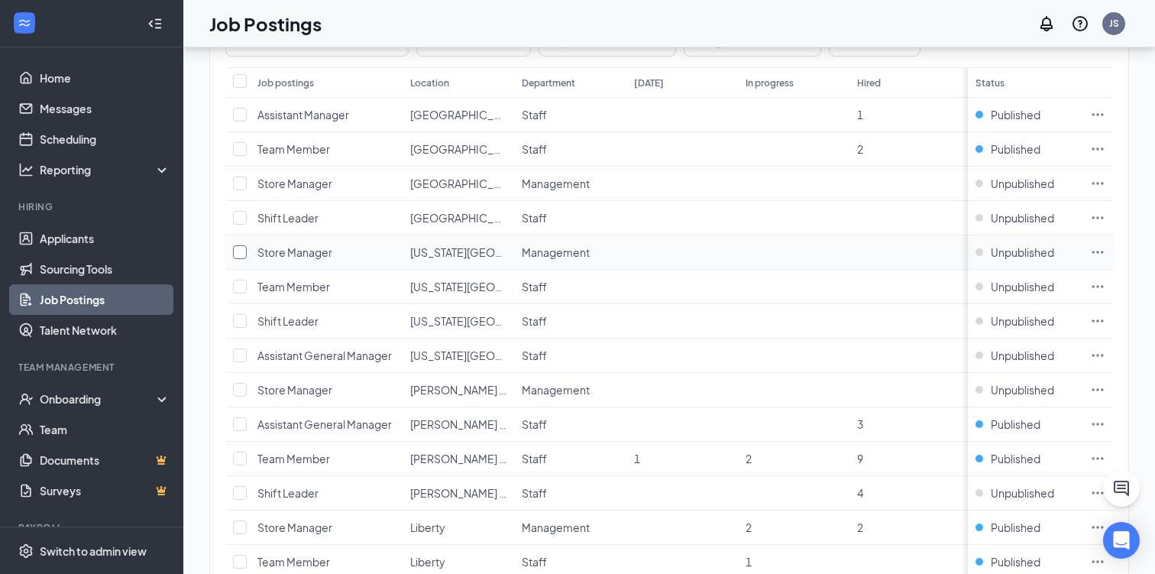
click at [233, 252] on input "checkbox" at bounding box center [240, 252] width 14 height 14
checkbox input "true"
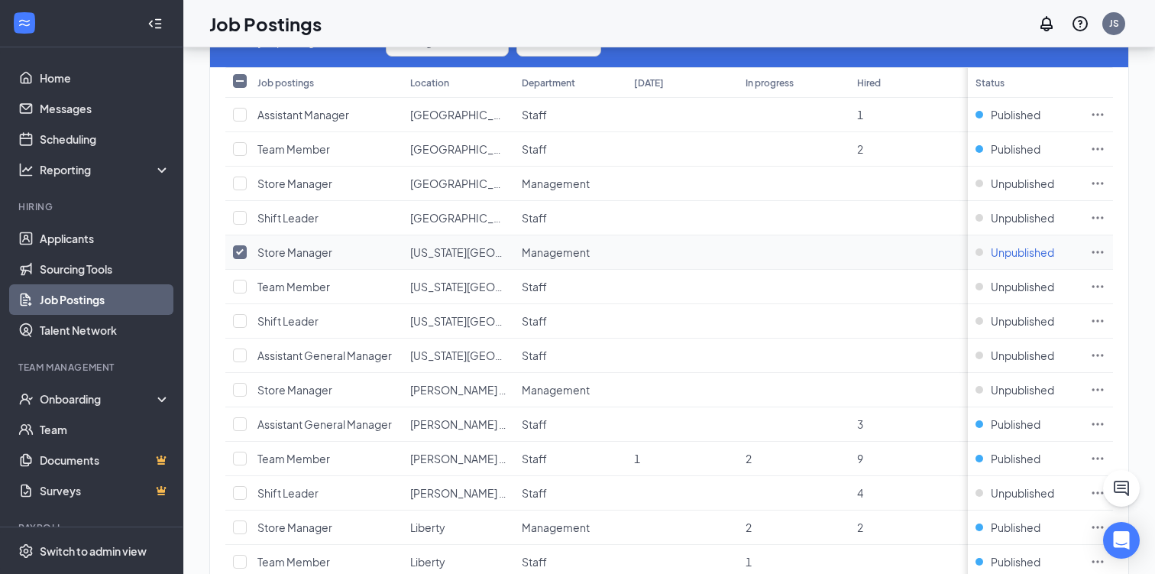
click at [1029, 253] on span "Unpublished" at bounding box center [1022, 252] width 63 height 15
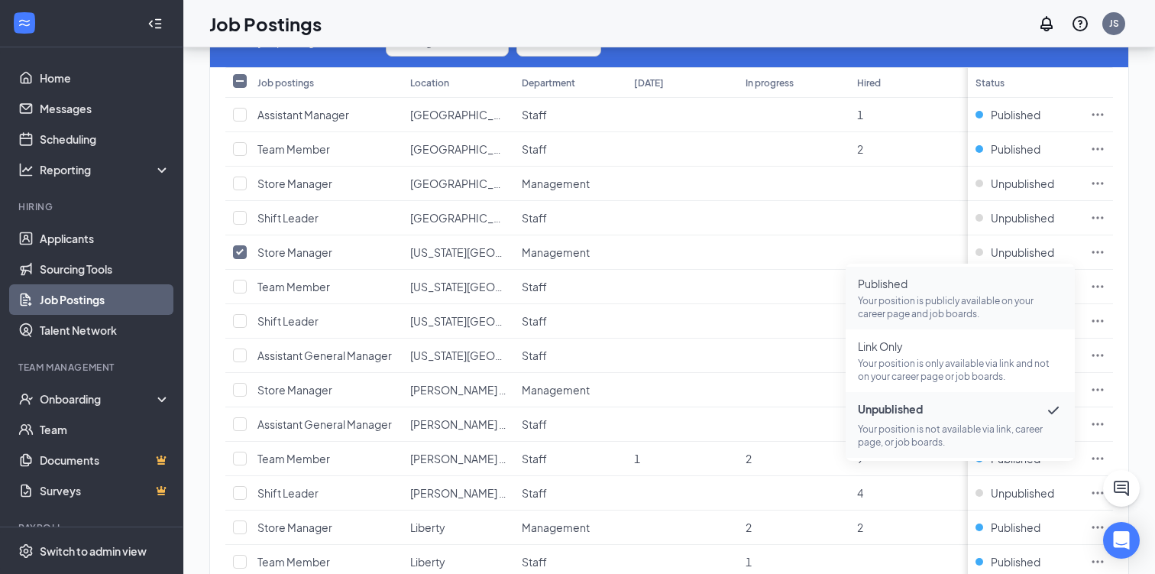
click at [930, 304] on p "Your position is publicly available on your career page and job boards." at bounding box center [960, 307] width 205 height 26
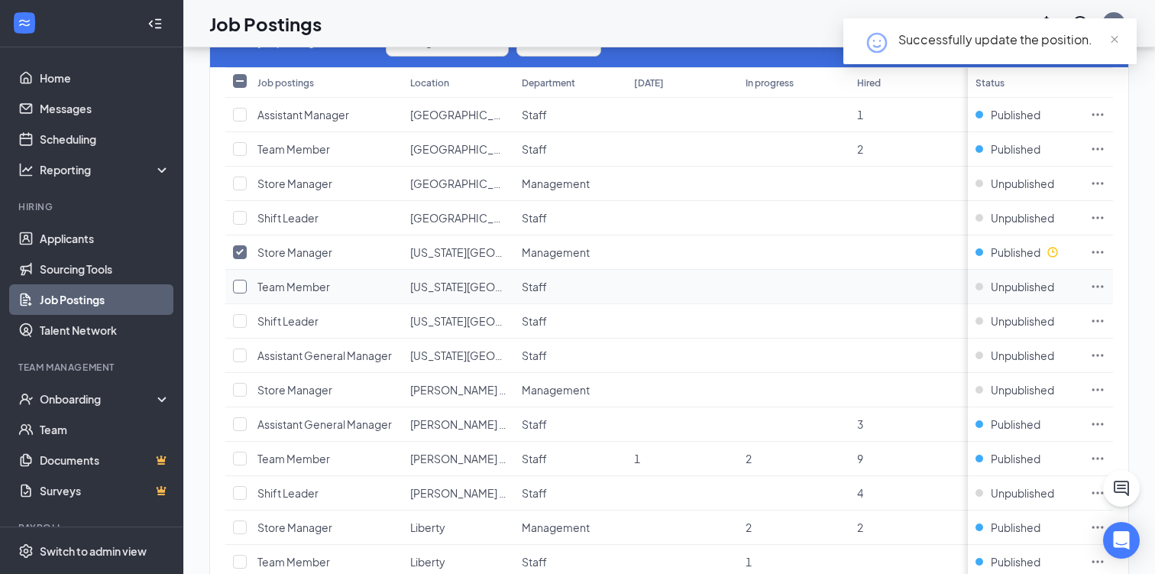
click at [242, 287] on input "checkbox" at bounding box center [240, 287] width 14 height 14
checkbox input "true"
click at [1016, 287] on span "Unpublished" at bounding box center [1022, 286] width 63 height 15
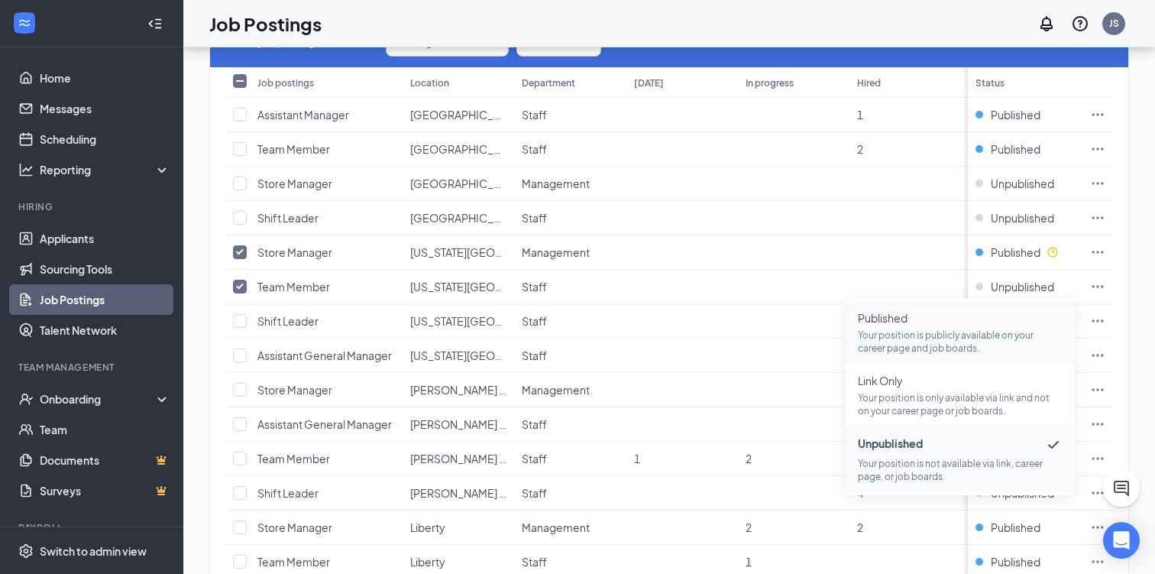
click at [966, 329] on p "Your position is publicly available on your career page and job boards." at bounding box center [960, 342] width 205 height 26
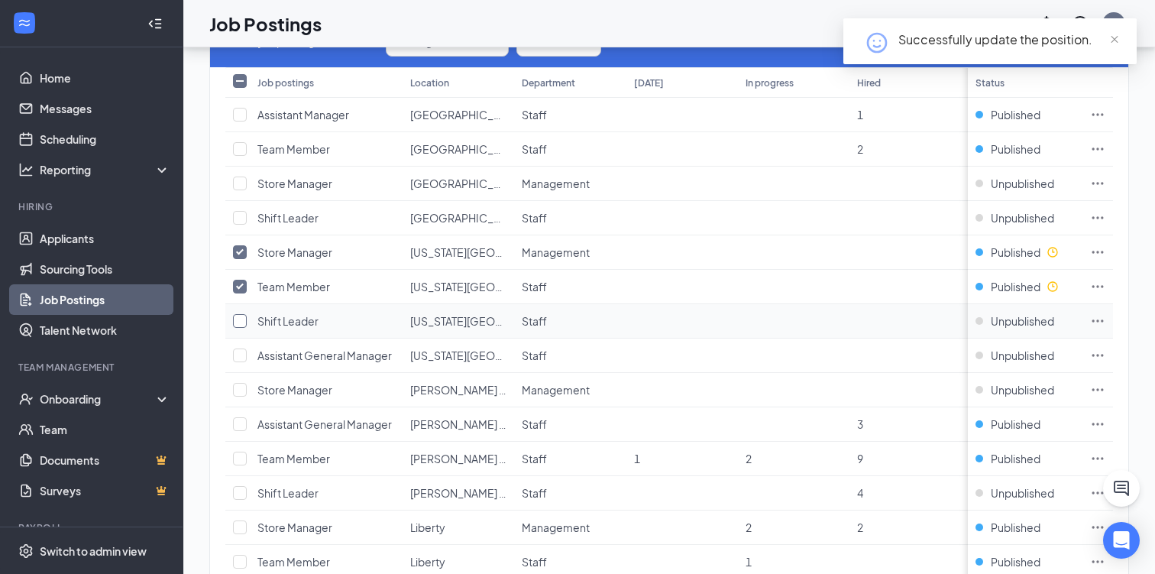
click at [238, 317] on input "checkbox" at bounding box center [240, 321] width 14 height 14
checkbox input "true"
click at [1016, 321] on span "Unpublished" at bounding box center [1022, 320] width 63 height 15
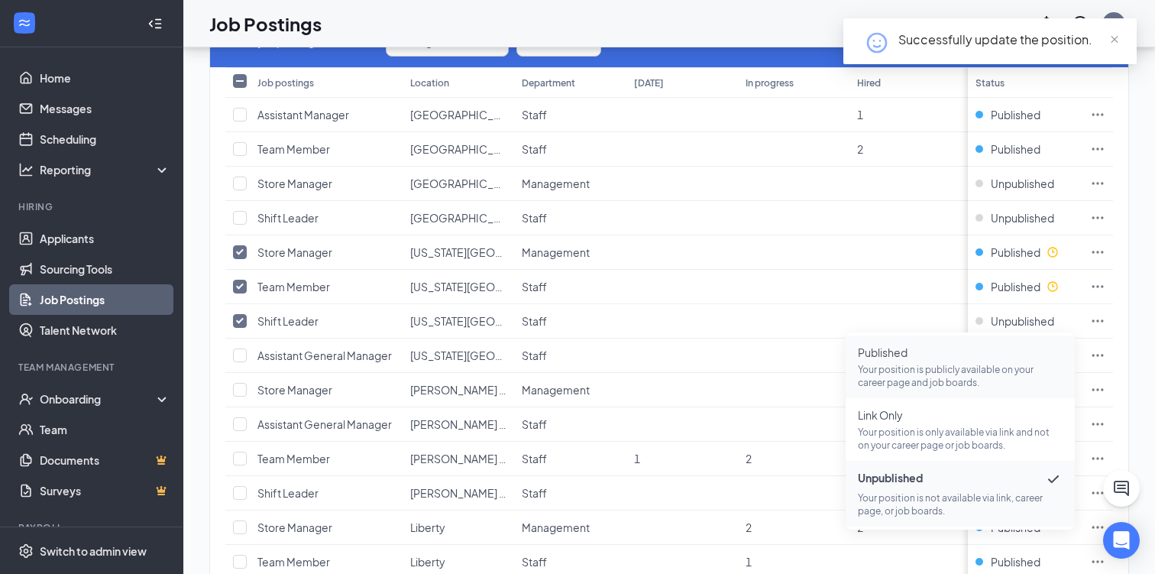
click at [888, 369] on p "Your position is publicly available on your career page and job boards." at bounding box center [960, 376] width 205 height 26
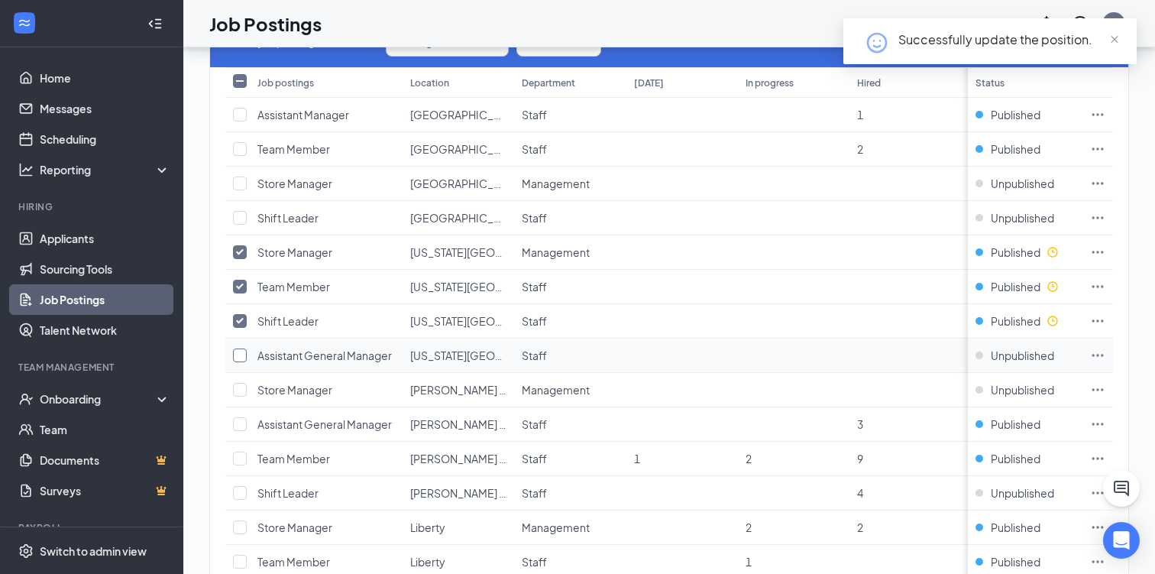
click at [238, 355] on input "checkbox" at bounding box center [240, 355] width 14 height 14
checkbox input "true"
click at [1016, 356] on span "Unpublished" at bounding box center [1022, 355] width 63 height 15
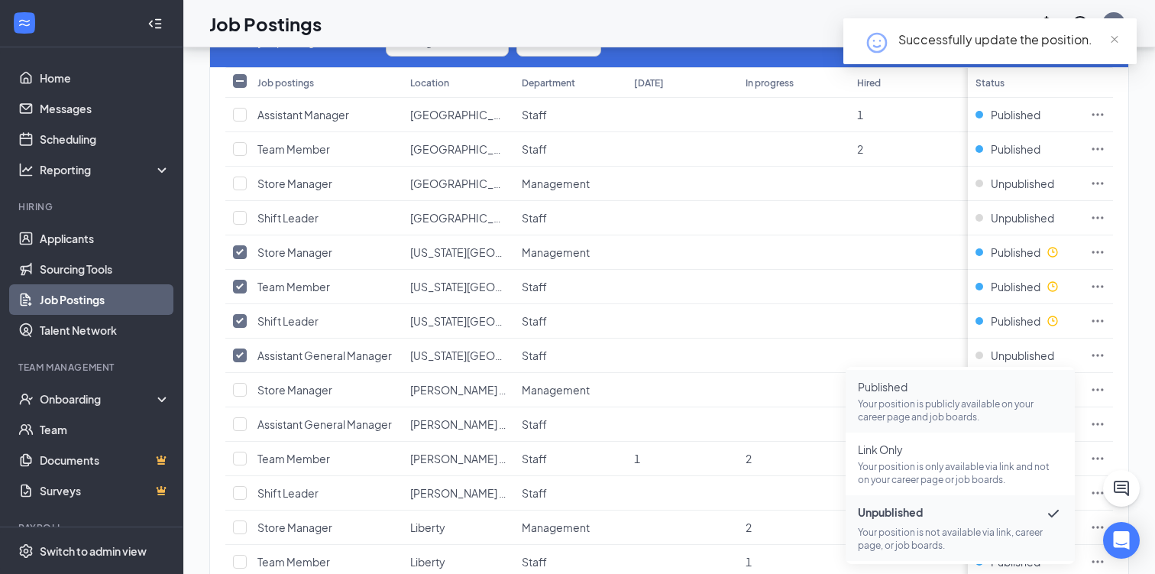
click at [903, 393] on span "Published" at bounding box center [960, 386] width 205 height 15
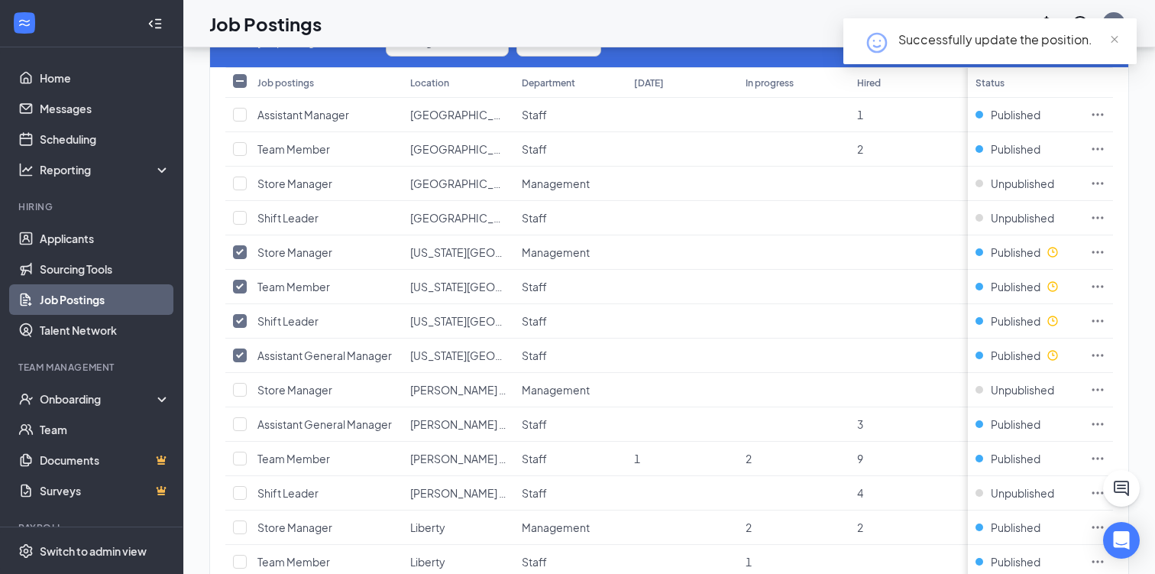
click at [704, 25] on div "Job Postings JS" at bounding box center [669, 23] width 972 height 47
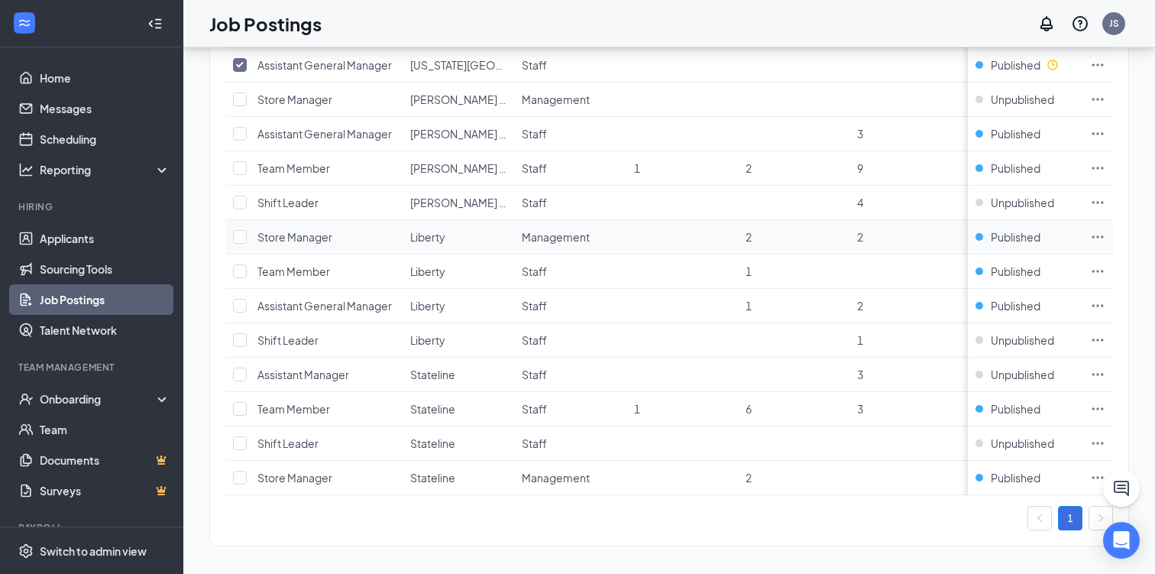
scroll to position [459, 0]
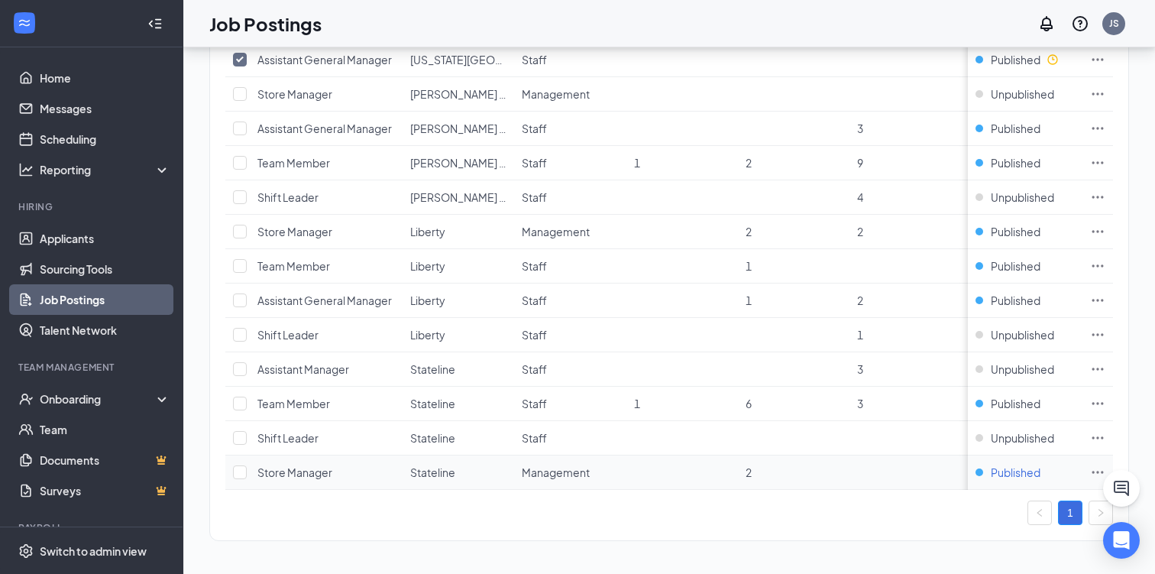
click at [1009, 469] on span "Published" at bounding box center [1016, 472] width 50 height 15
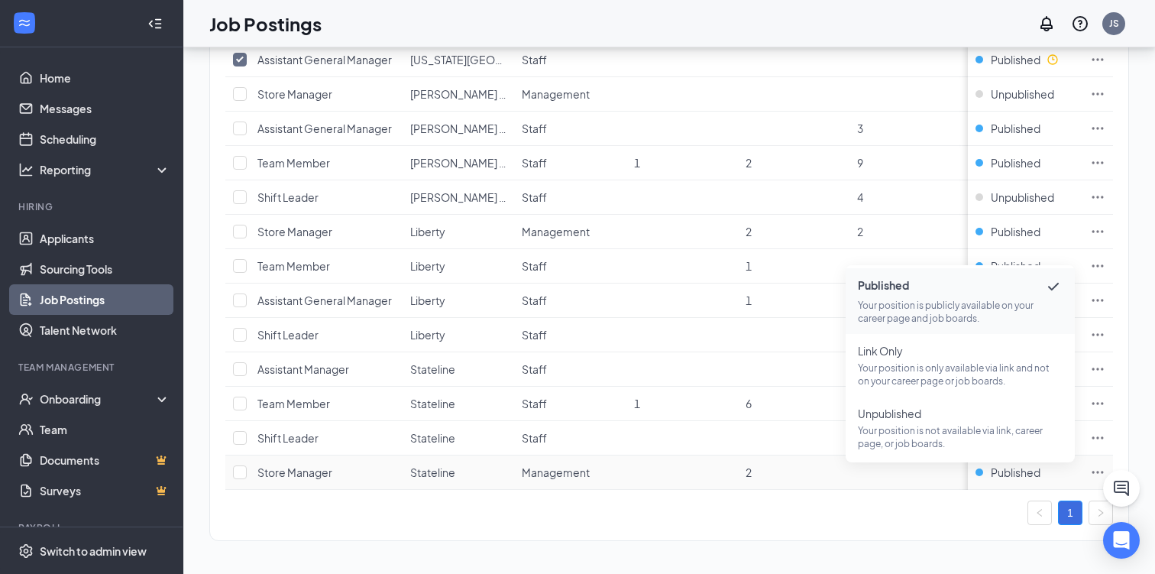
click at [973, 299] on p "Your position is publicly available on your career page and job boards." at bounding box center [960, 312] width 205 height 26
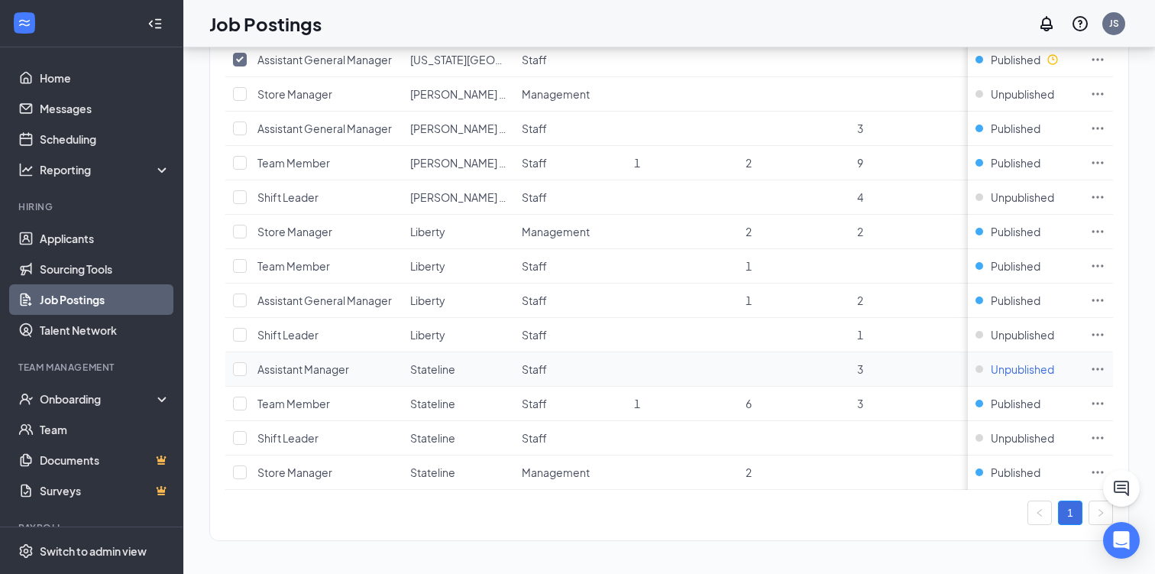
click at [1029, 368] on span "Unpublished" at bounding box center [1022, 368] width 63 height 15
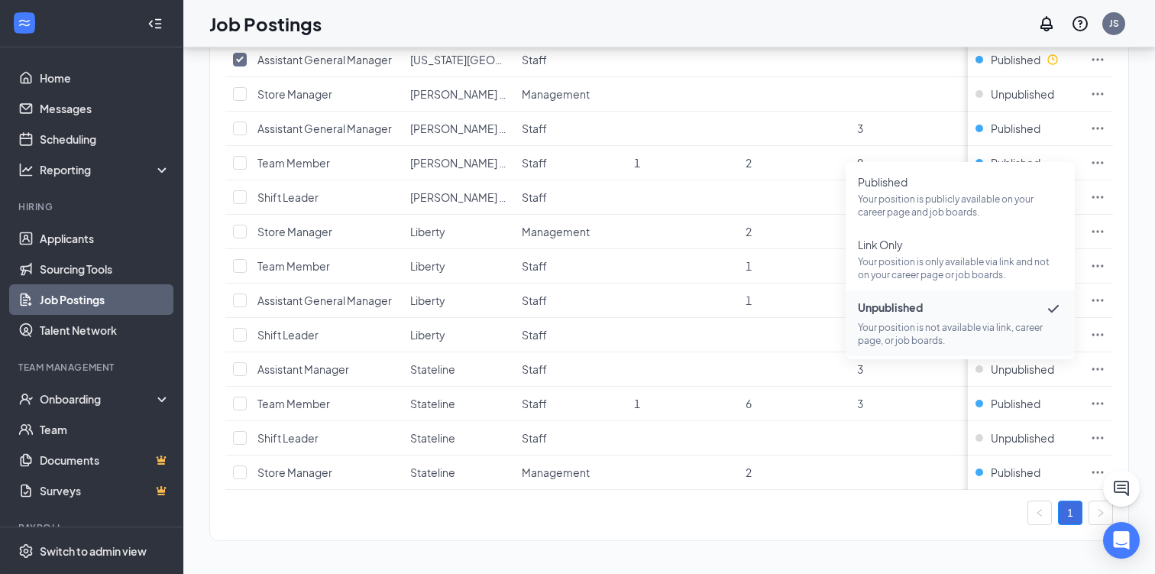
click at [923, 528] on div "4 job postings, 1 locations Change Status Actions Job postings Location Departm…" at bounding box center [669, 127] width 920 height 827
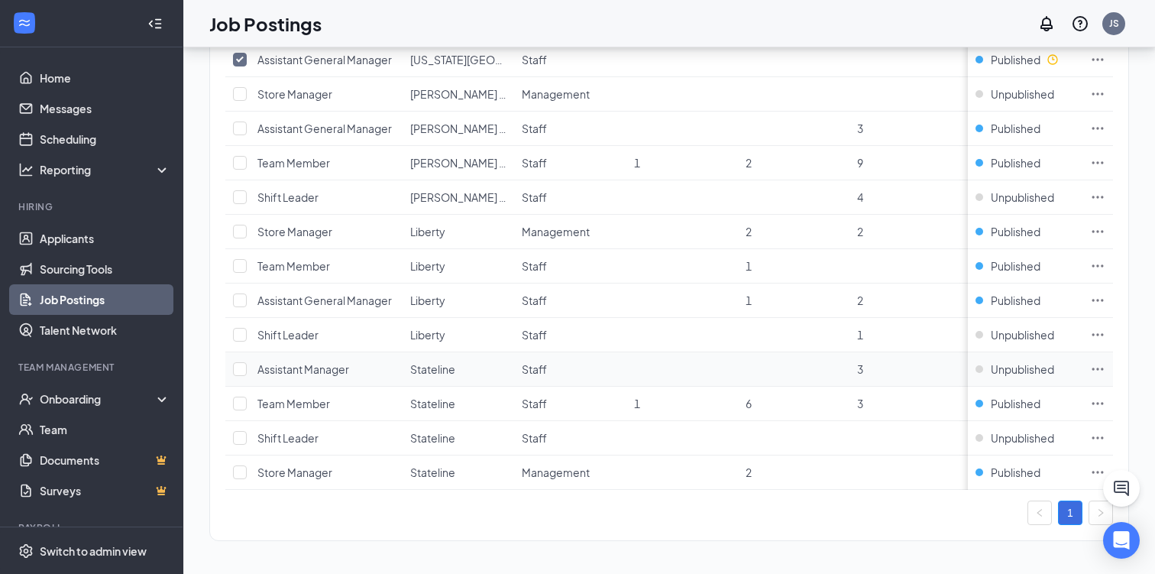
scroll to position [0, 0]
